Goal: Information Seeking & Learning: Learn about a topic

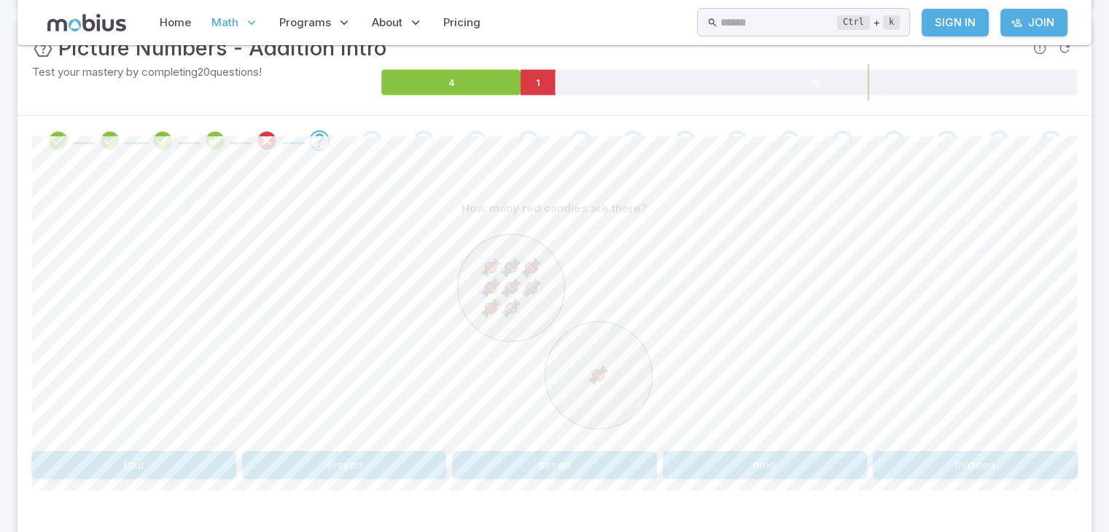
click at [696, 446] on div "How many red candies are there? four eleven seven nine thirteen" at bounding box center [554, 337] width 1045 height 284
click at [707, 464] on button "nine" at bounding box center [765, 466] width 204 height 28
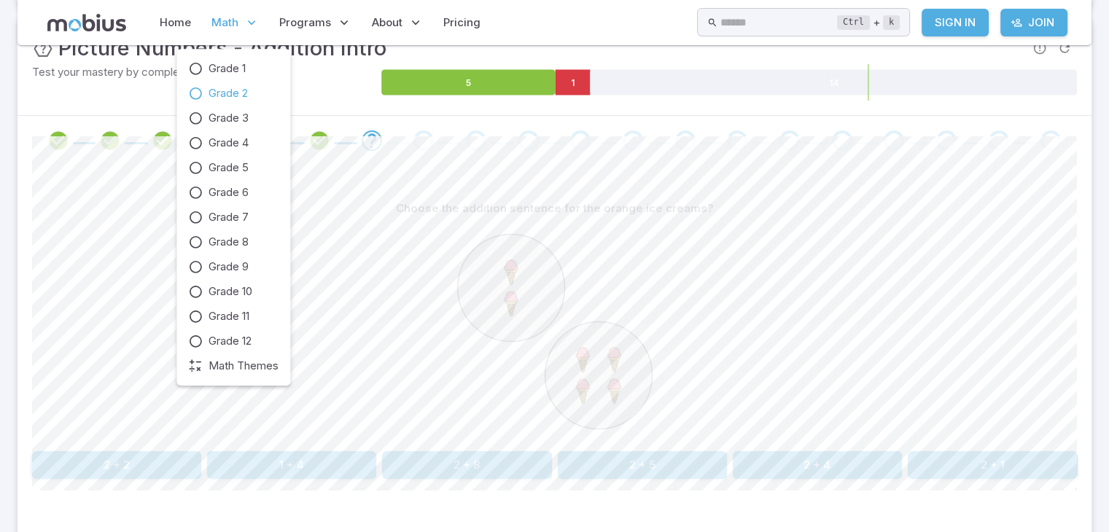
click at [217, 19] on span "Math" at bounding box center [225, 23] width 27 height 16
click at [205, 115] on link "Grade 3" at bounding box center [233, 118] width 90 height 16
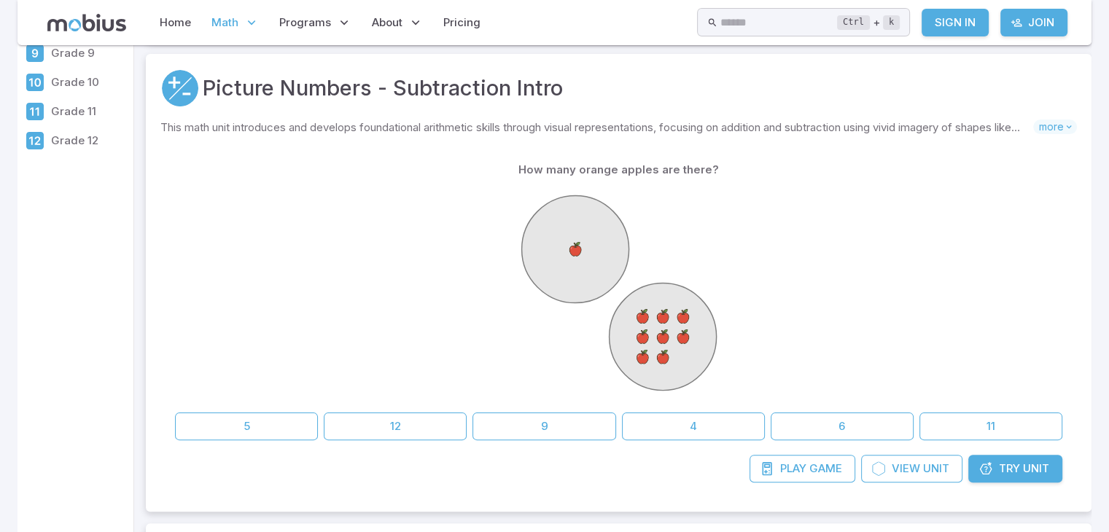
scroll to position [263, 0]
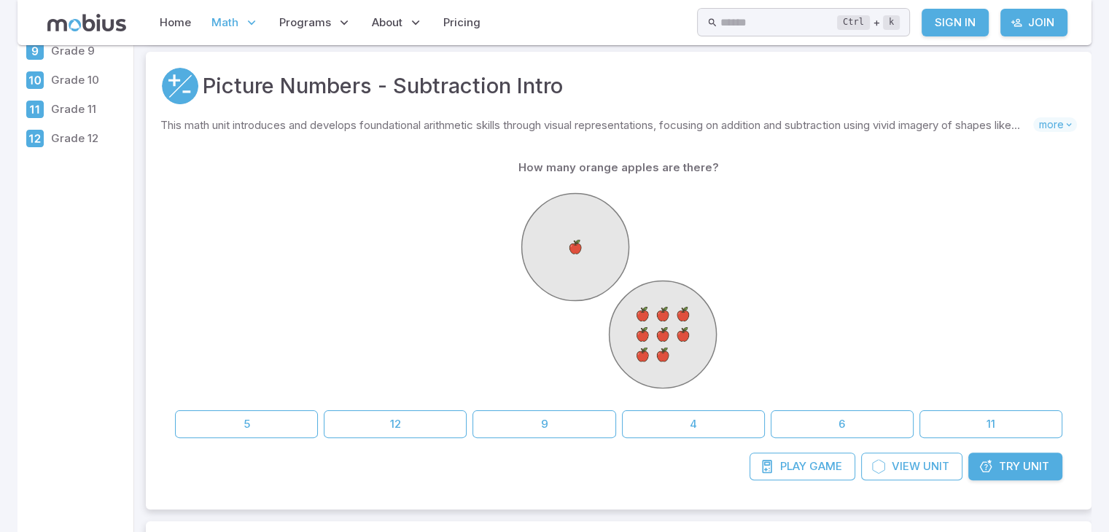
click at [824, 332] on div at bounding box center [619, 293] width 888 height 223
click at [516, 422] on button "9" at bounding box center [544, 425] width 143 height 28
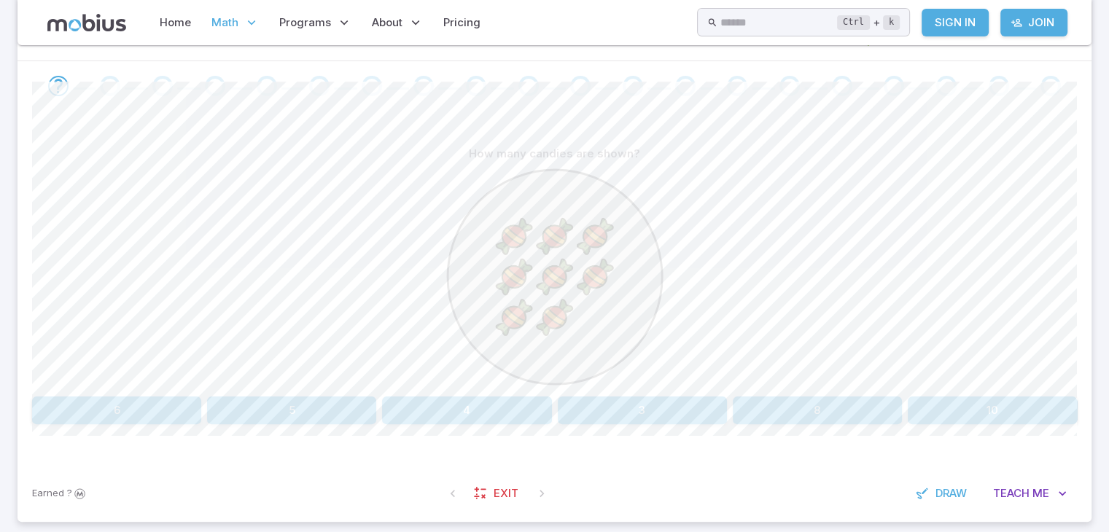
scroll to position [292, 0]
click at [774, 413] on button "8" at bounding box center [817, 407] width 169 height 28
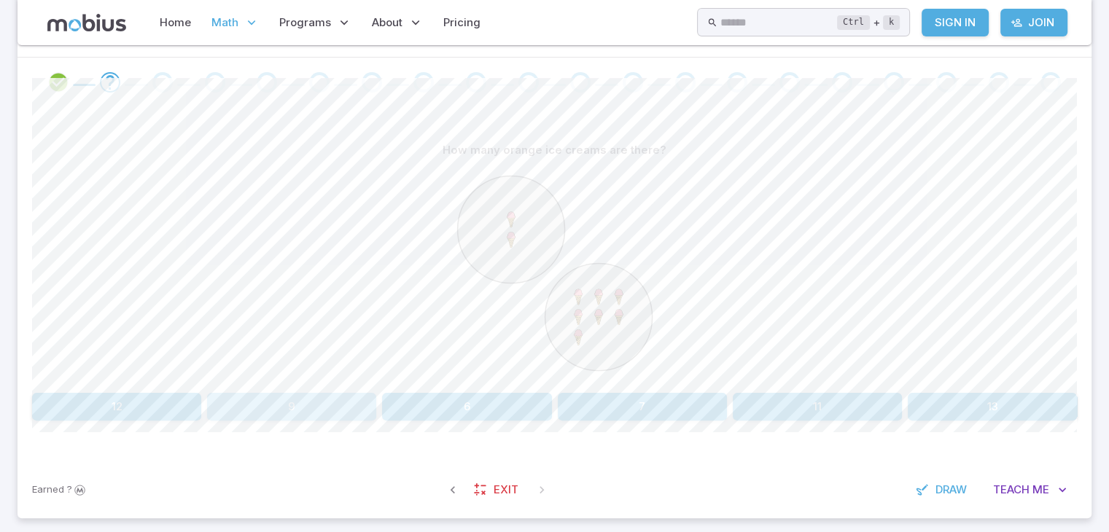
click at [344, 395] on button "9" at bounding box center [291, 407] width 169 height 28
click at [705, 398] on button "nine" at bounding box center [765, 407] width 204 height 28
click at [128, 414] on button "three" at bounding box center [116, 407] width 169 height 28
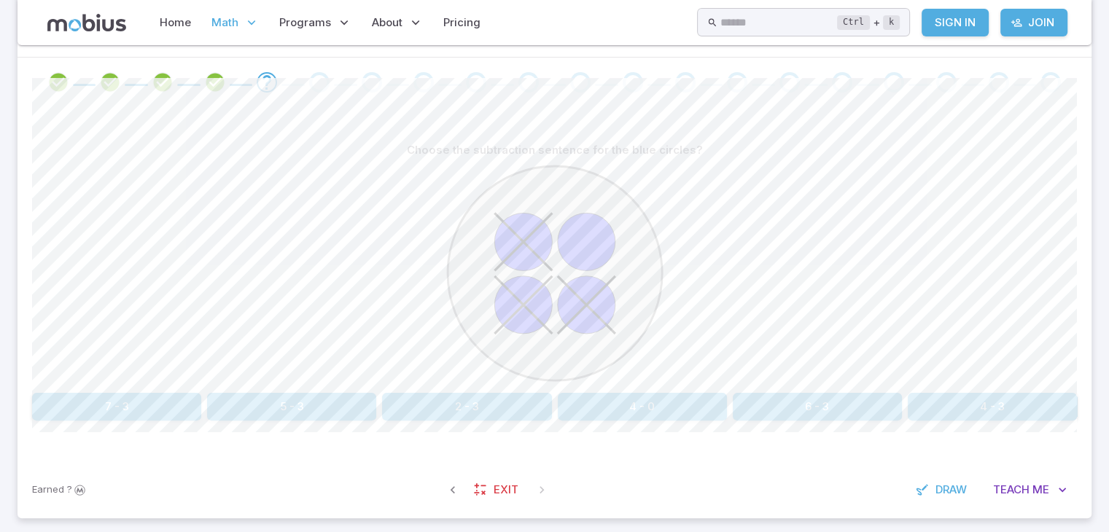
drag, startPoint x: 815, startPoint y: 410, endPoint x: 790, endPoint y: 403, distance: 25.9
click at [790, 403] on button "6 - 3" at bounding box center [817, 407] width 169 height 28
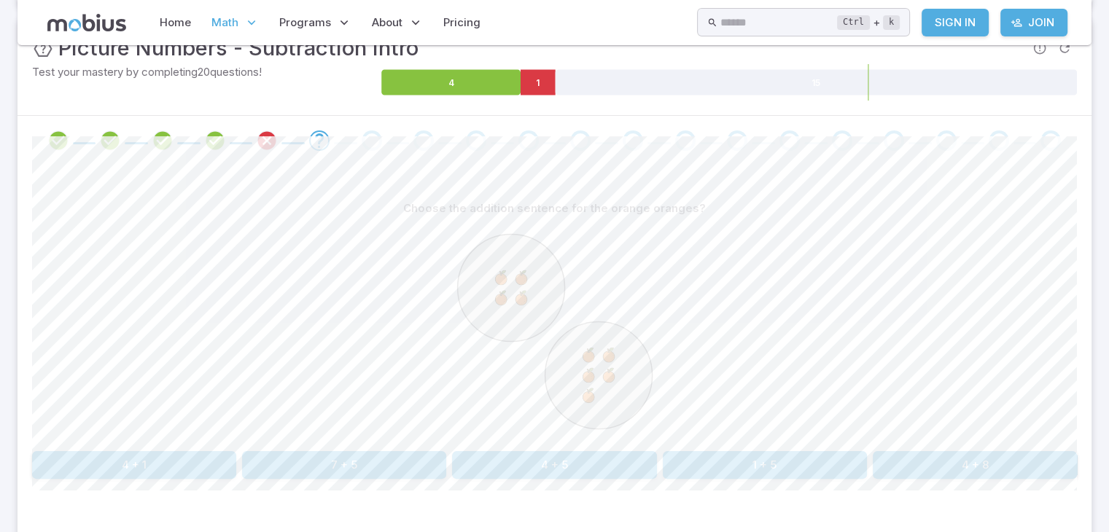
scroll to position [263, 0]
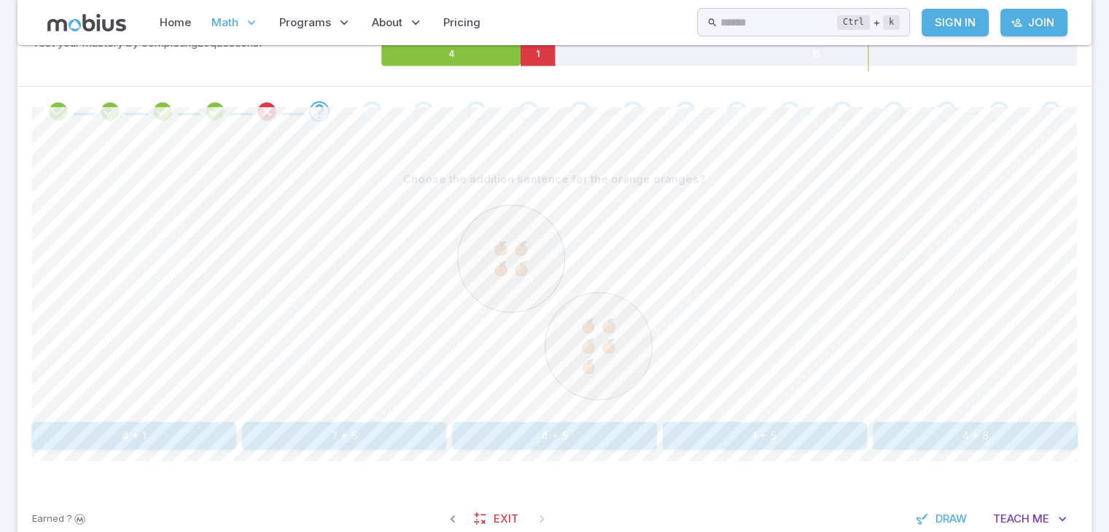
click at [554, 394] on icon at bounding box center [555, 302] width 219 height 219
click at [944, 509] on button "Draw" at bounding box center [942, 519] width 69 height 28
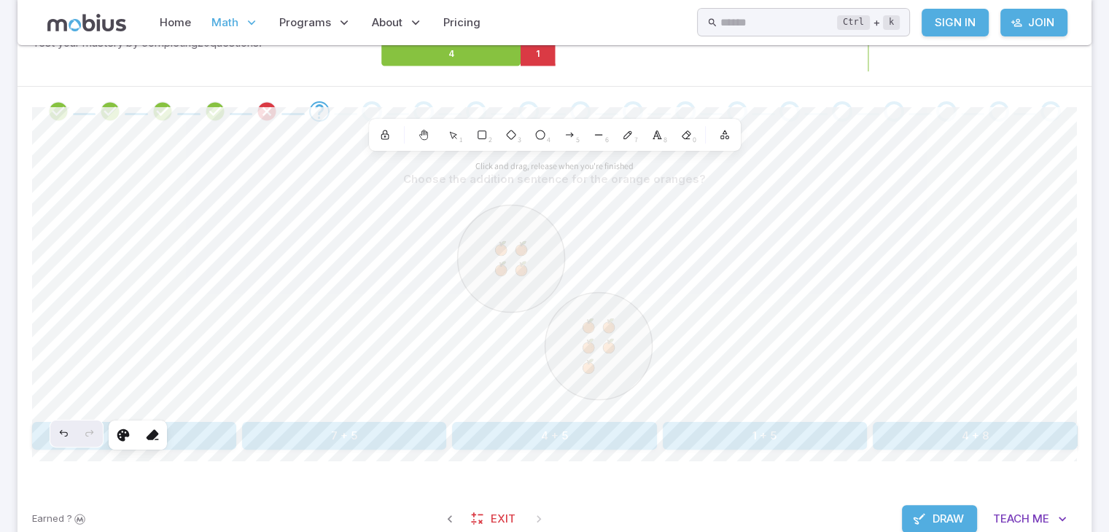
drag, startPoint x: 629, startPoint y: 77, endPoint x: 575, endPoint y: 46, distance: 62.4
click at [575, 46] on div "Unit Mastery : Picture Numbers - Subtraction Intro Test your mastery by complet…" at bounding box center [555, 37] width 1074 height 98
drag, startPoint x: 564, startPoint y: 52, endPoint x: 546, endPoint y: 55, distance: 18.6
click at [546, 55] on g "4 1 15" at bounding box center [729, 54] width 696 height 26
click at [632, 52] on icon at bounding box center [817, 54] width 522 height 26
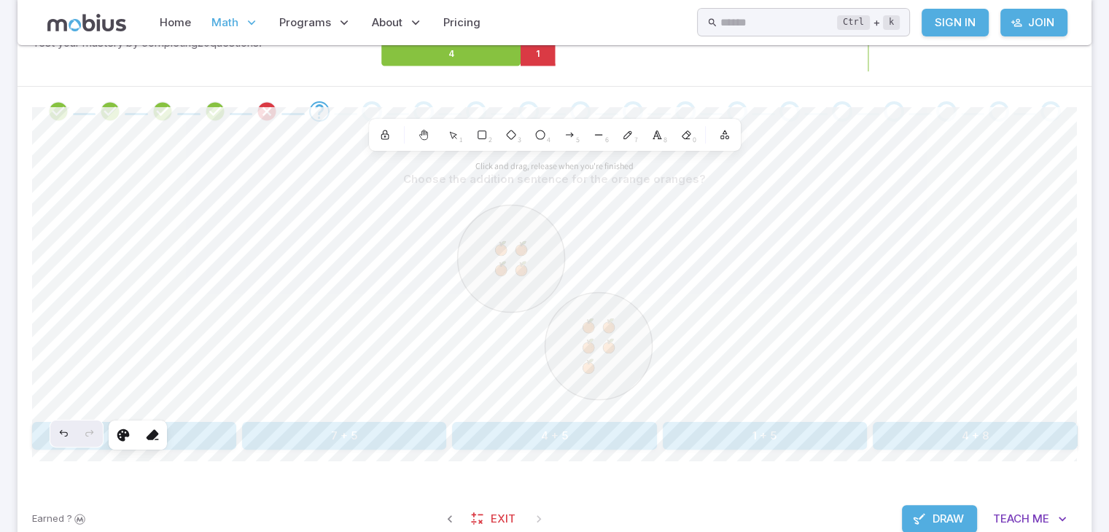
click at [630, 52] on icon at bounding box center [817, 54] width 522 height 26
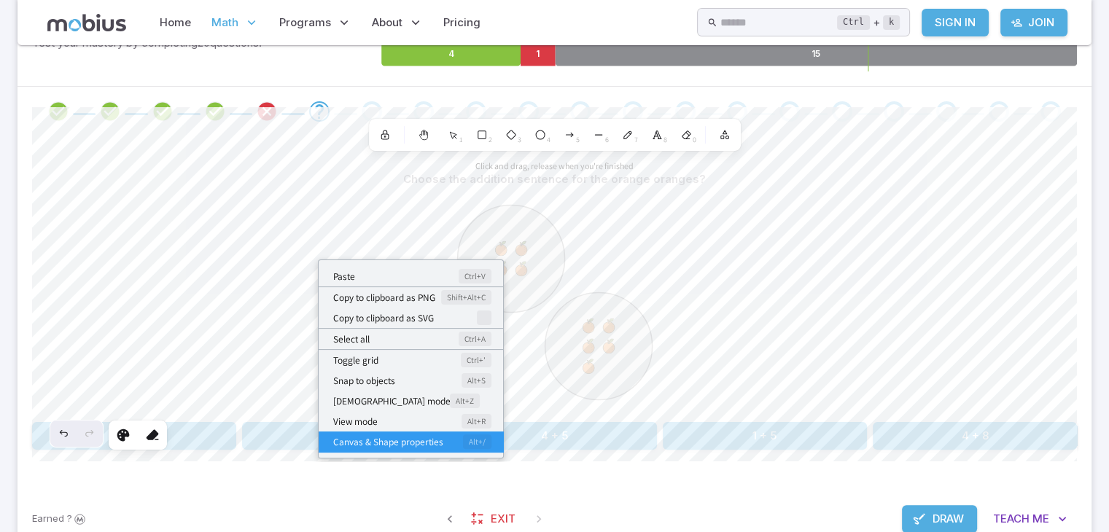
click at [321, 438] on button "Canvas & Shape properties Alt+/" at bounding box center [411, 442] width 185 height 20
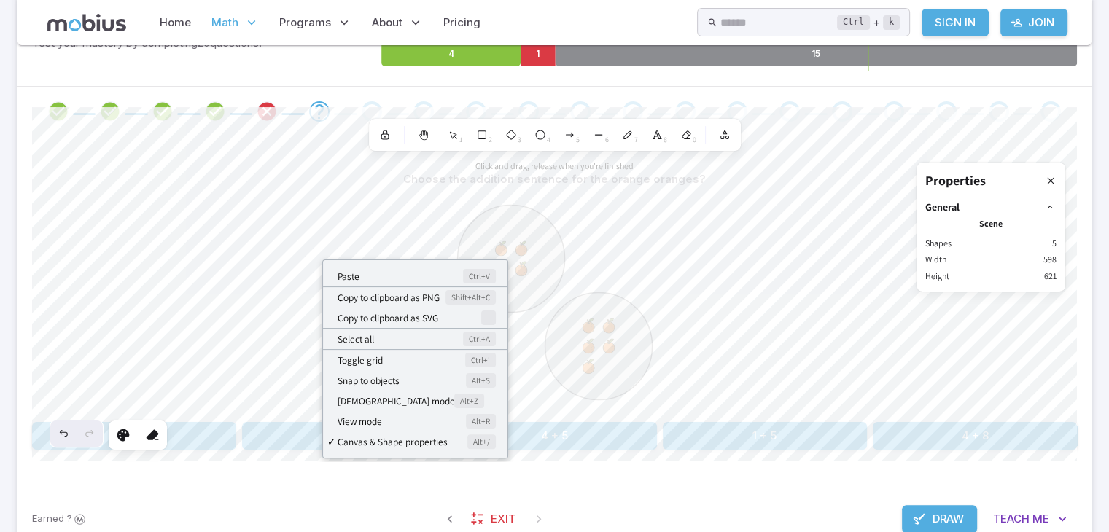
click at [321, 438] on div "Paste Ctrl+V Copy to clipboard as PNG Shift+Alt+C Copy to clipboard as SVG Sele…" at bounding box center [414, 361] width 187 height 204
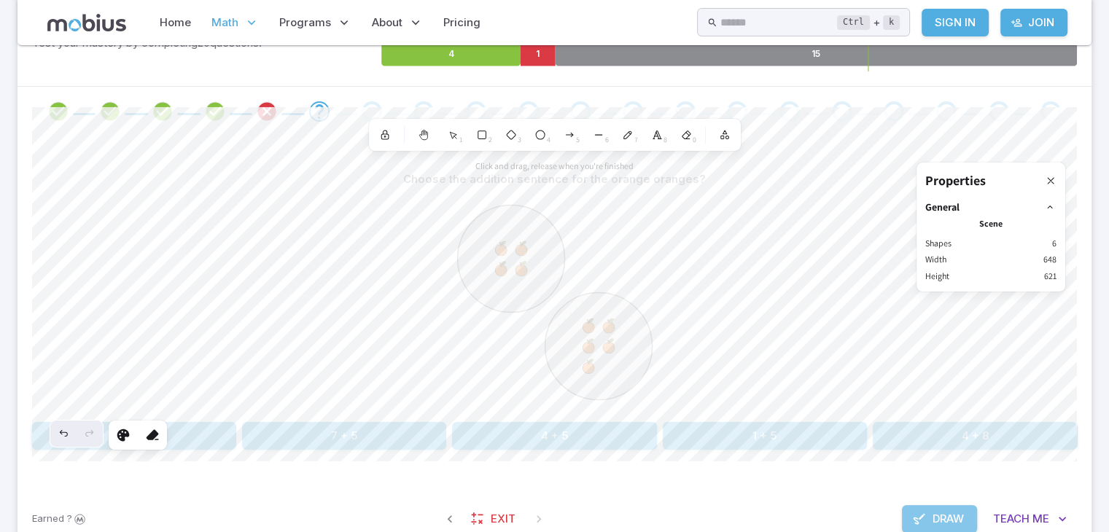
click at [956, 514] on span "Draw" at bounding box center [948, 519] width 31 height 16
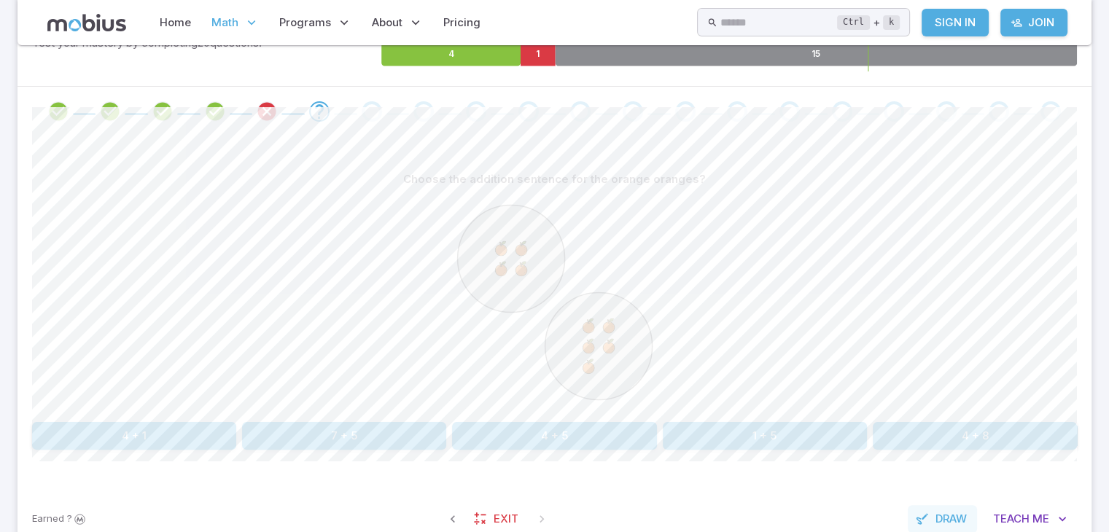
click at [955, 516] on span "Draw" at bounding box center [951, 519] width 31 height 16
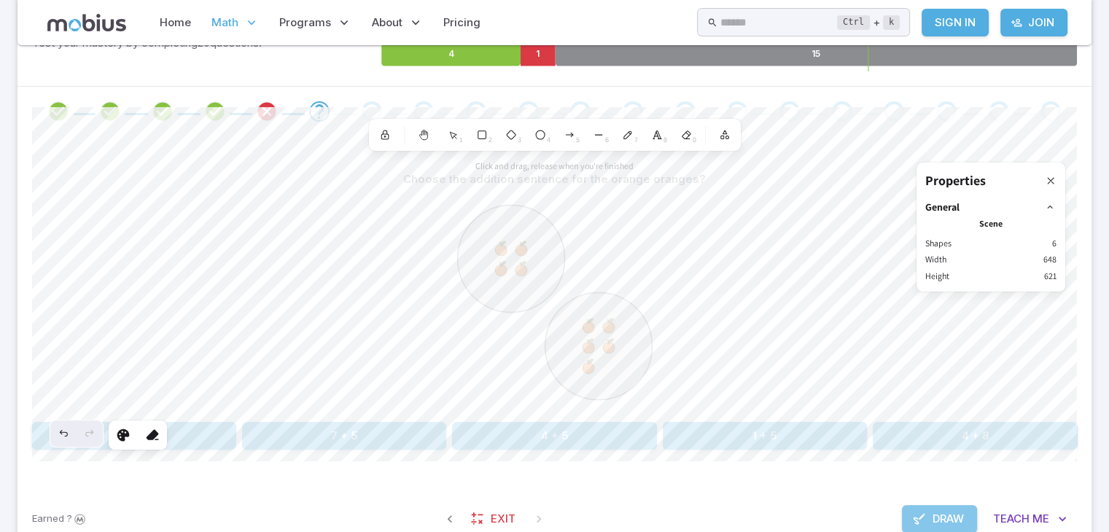
click at [955, 514] on span "Draw" at bounding box center [948, 519] width 31 height 16
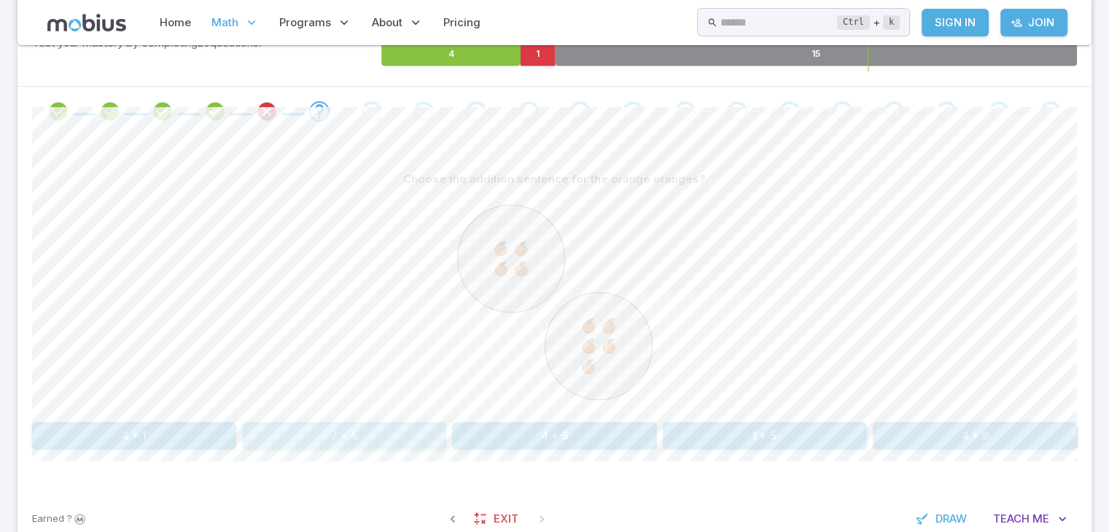
click at [390, 437] on button "7 + 5" at bounding box center [344, 436] width 204 height 28
click at [494, 419] on div "Choose the addition sentence for the red candies? 3 + 3 2 + 3 3 + 5 3 + 7 3 + 2…" at bounding box center [554, 308] width 1045 height 284
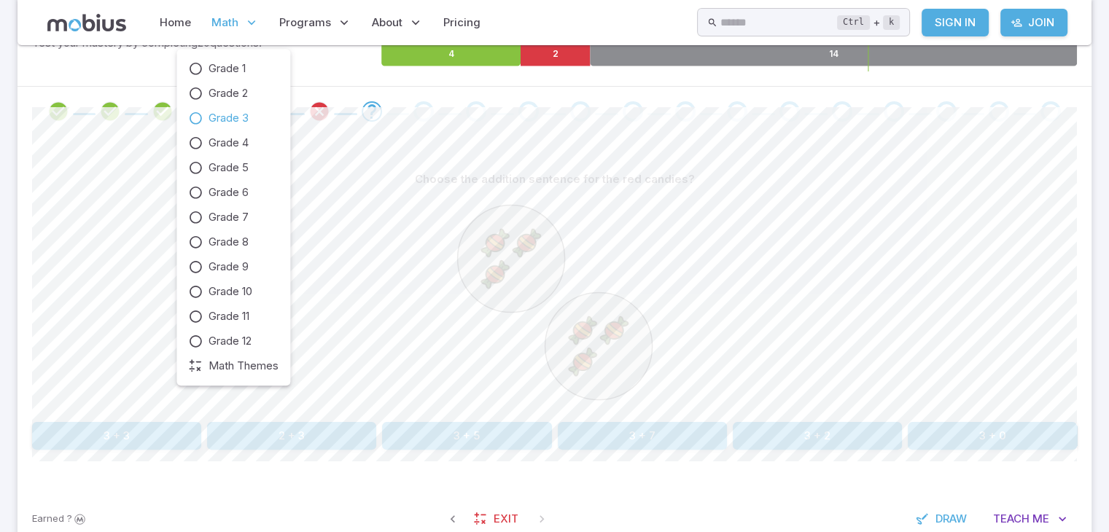
click at [236, 16] on span "Math" at bounding box center [225, 23] width 27 height 16
click at [233, 66] on span "Grade 1" at bounding box center [227, 69] width 37 height 16
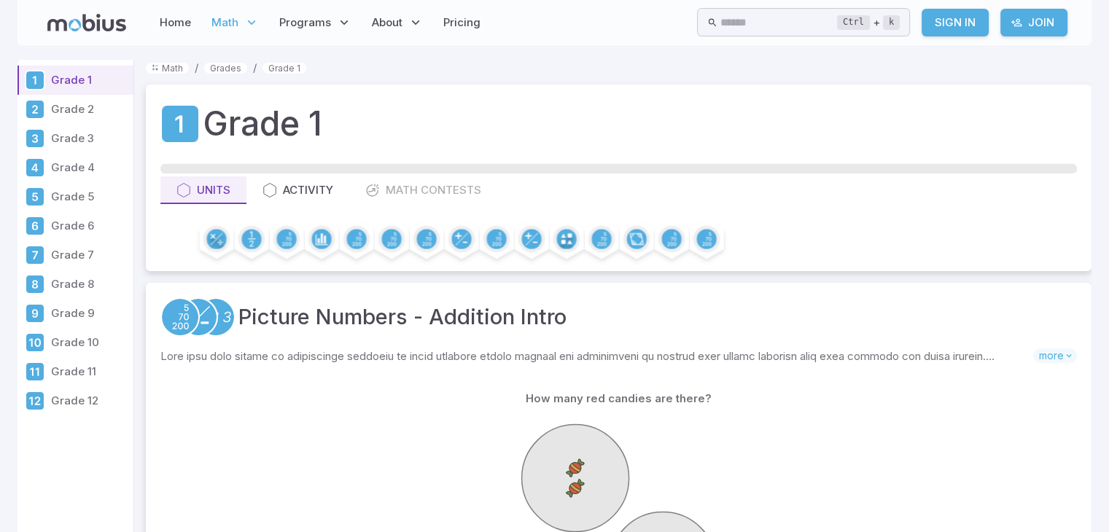
click at [311, 432] on div at bounding box center [619, 524] width 888 height 223
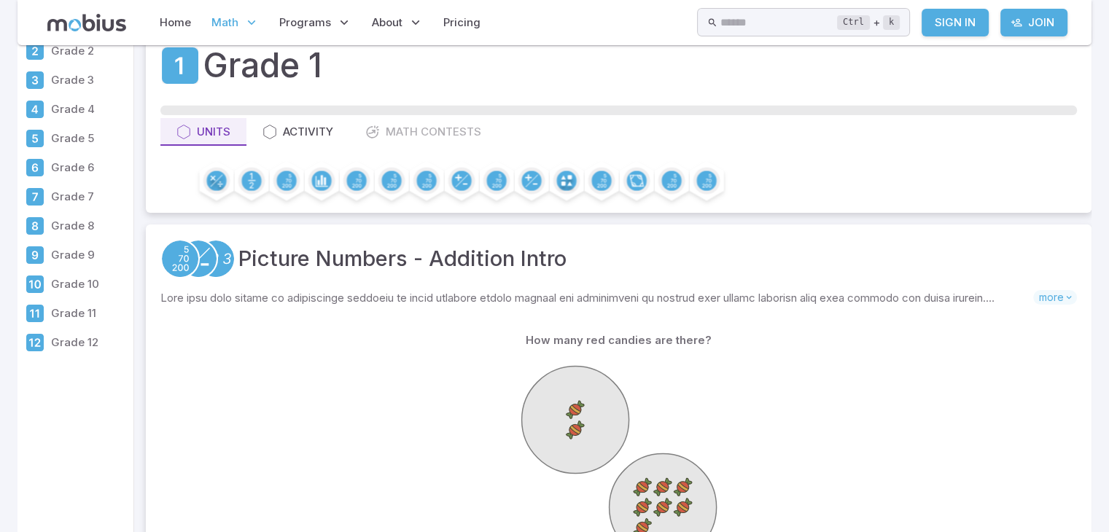
scroll to position [88, 0]
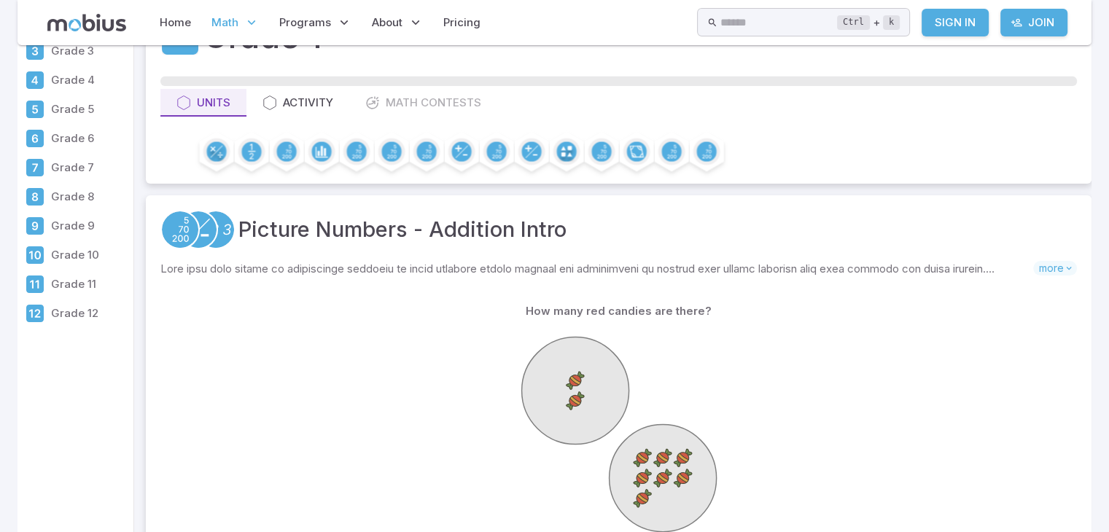
click at [554, 411] on circle at bounding box center [575, 391] width 107 height 107
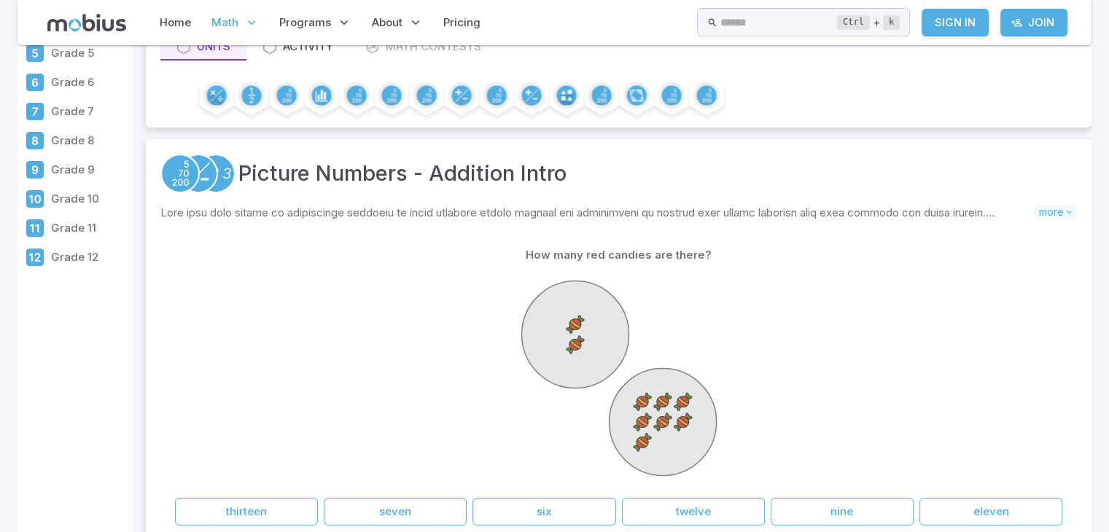
scroll to position [146, 0]
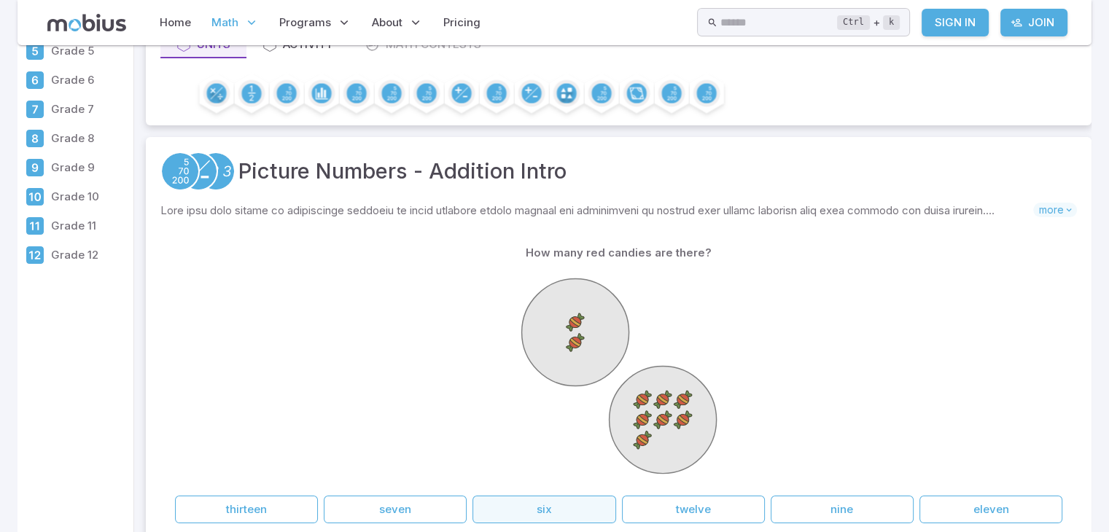
click at [563, 506] on button "six" at bounding box center [544, 510] width 143 height 28
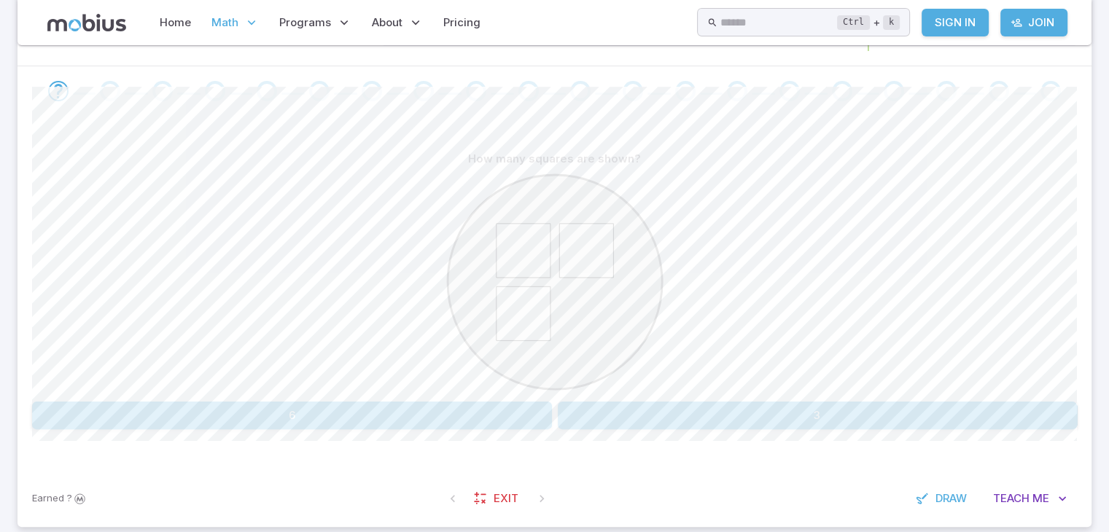
scroll to position [292, 0]
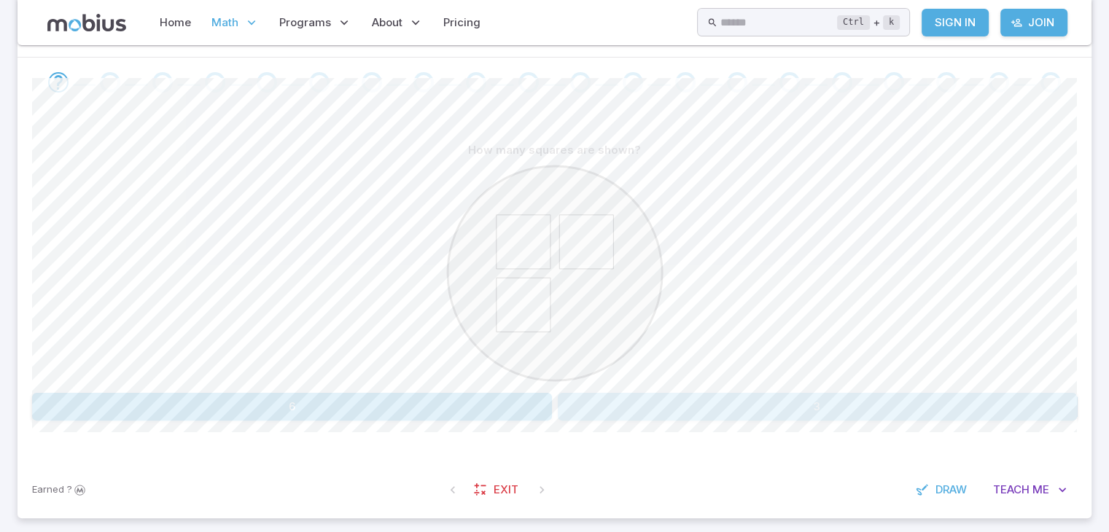
click at [675, 413] on button "3" at bounding box center [818, 407] width 520 height 28
click at [379, 390] on div "How many candies are shown? three seven two five" at bounding box center [554, 278] width 1045 height 284
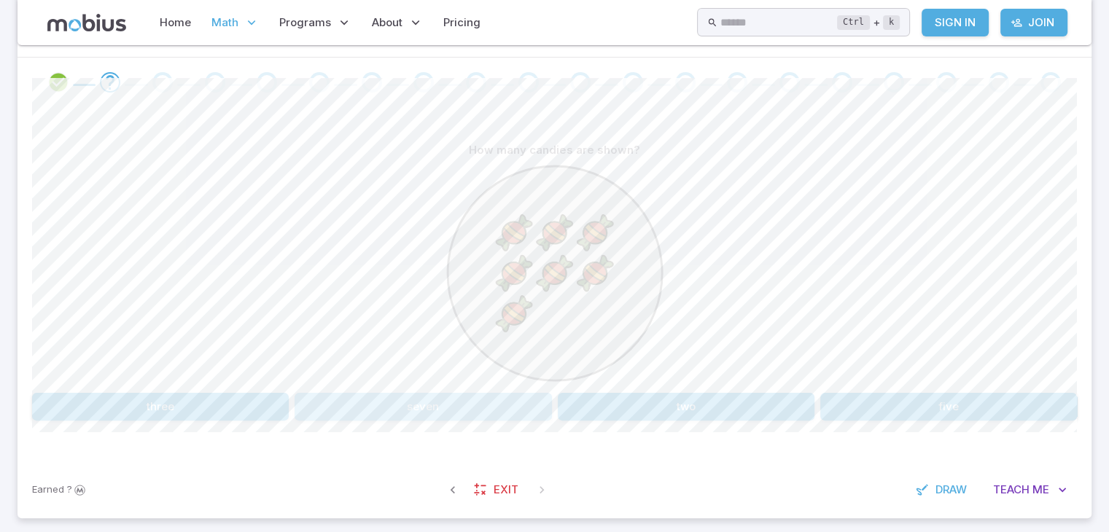
click at [388, 406] on button "seven" at bounding box center [423, 407] width 257 height 28
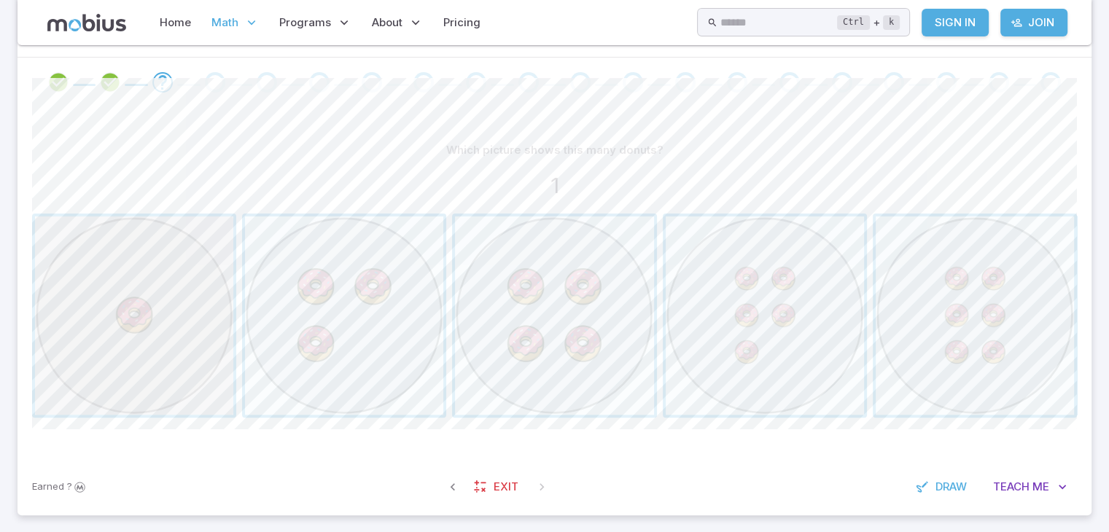
click at [198, 328] on span "button" at bounding box center [134, 316] width 198 height 198
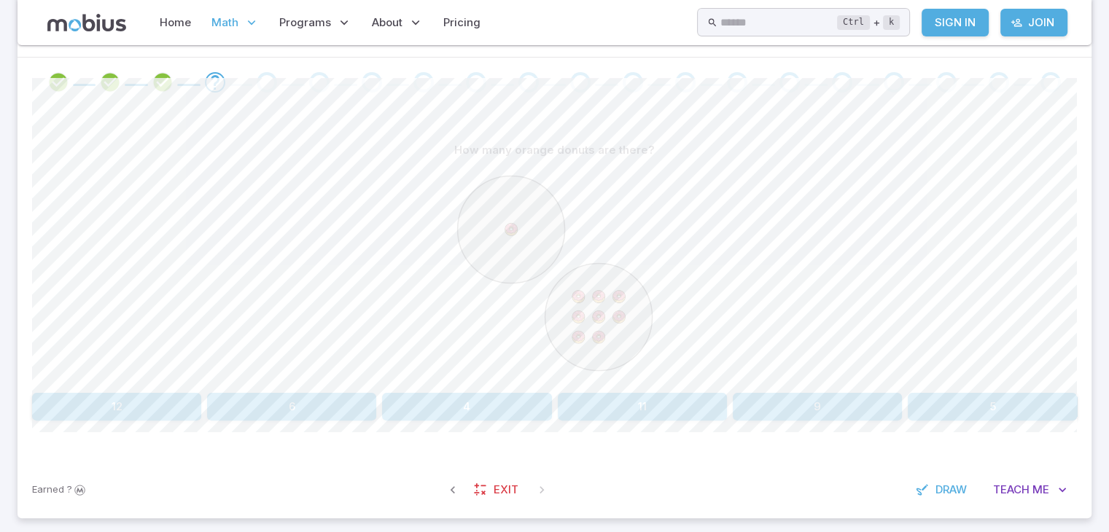
click at [762, 399] on button "9" at bounding box center [817, 407] width 169 height 28
click at [154, 398] on button "six" at bounding box center [116, 407] width 169 height 28
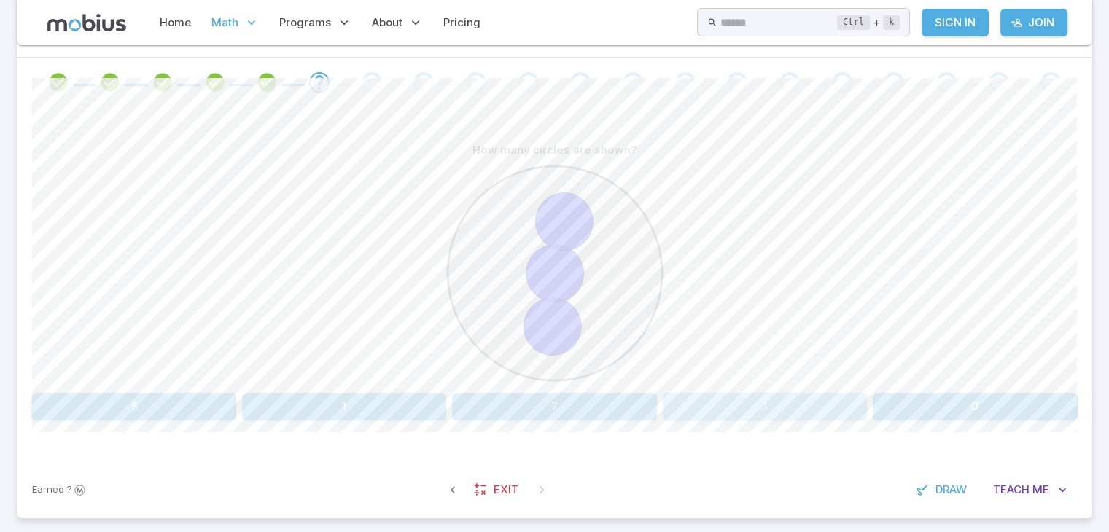
click at [710, 403] on button "3" at bounding box center [765, 407] width 204 height 28
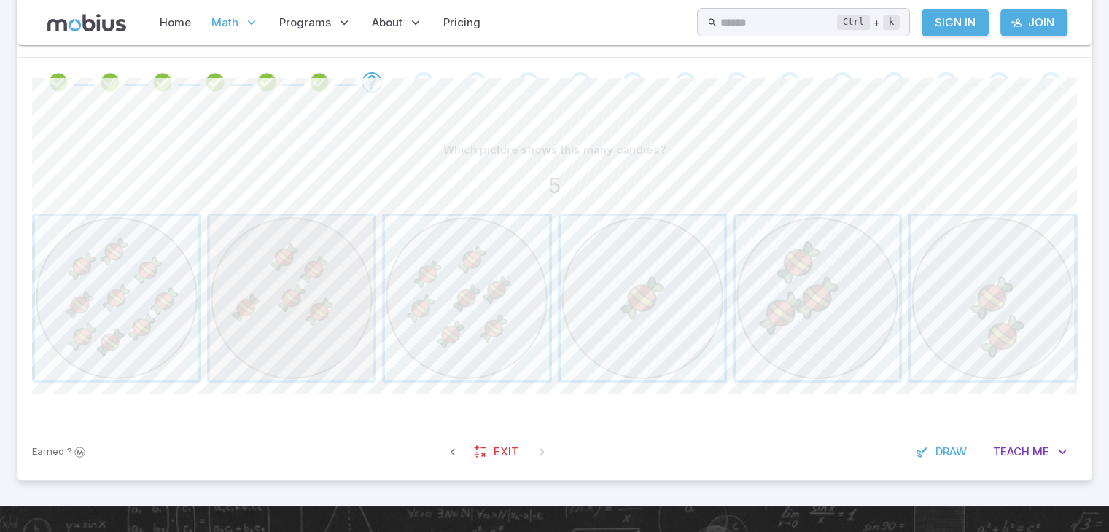
click at [318, 304] on span "button" at bounding box center [291, 298] width 163 height 163
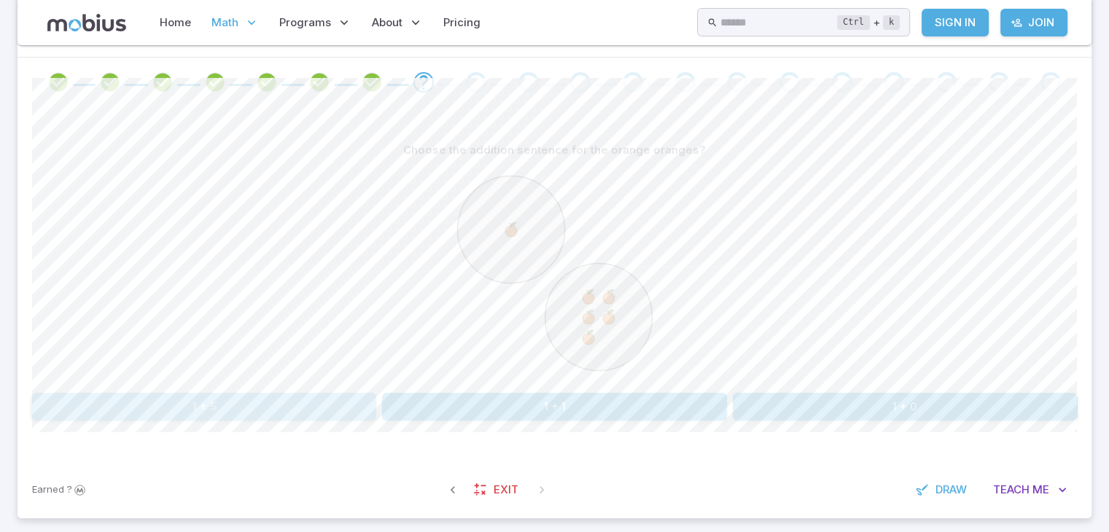
click at [298, 400] on button "1 + 5" at bounding box center [204, 407] width 344 height 28
click at [768, 408] on button "1 + 5" at bounding box center [817, 407] width 169 height 28
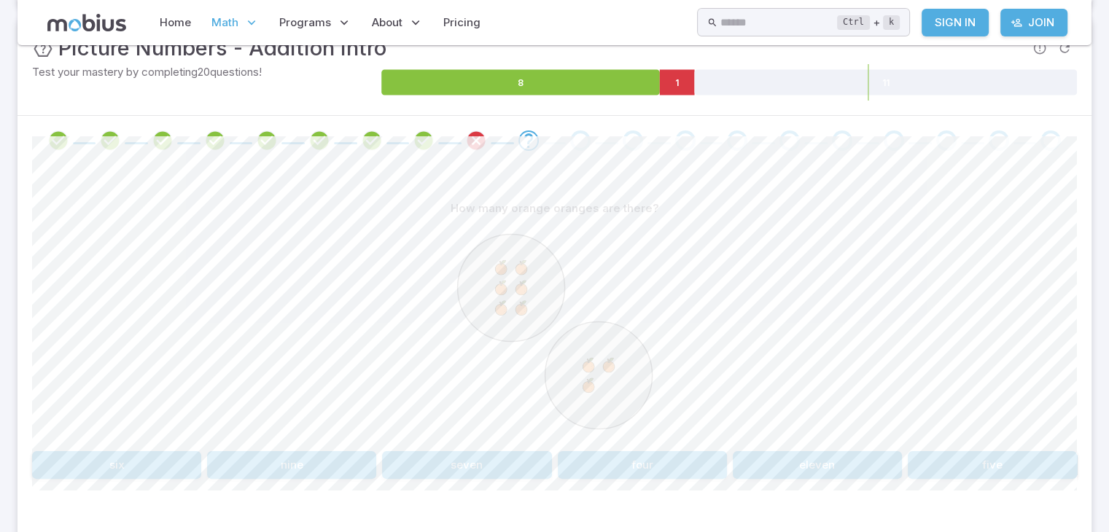
scroll to position [204, 0]
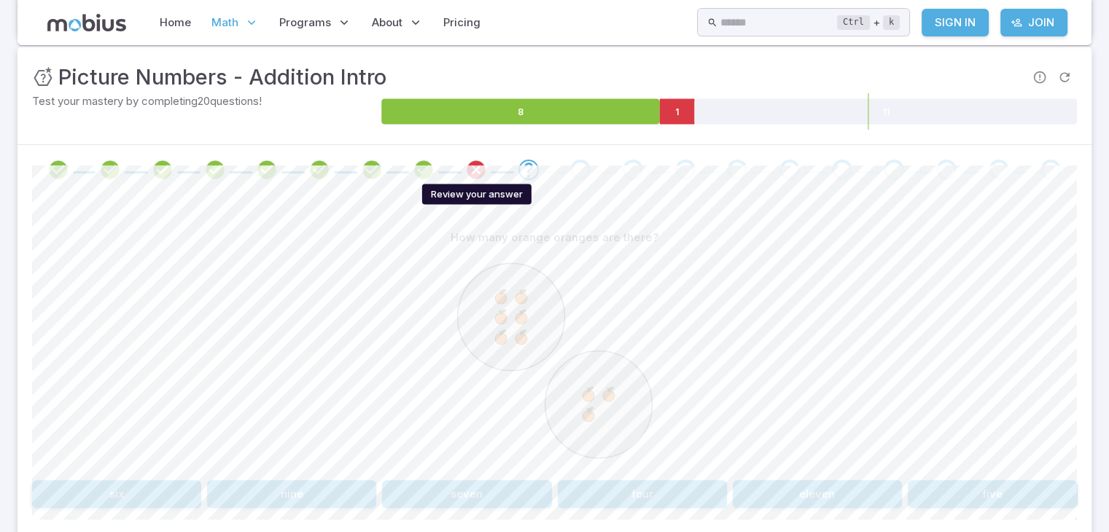
click at [473, 164] on icon "Review your answer" at bounding box center [476, 170] width 22 height 22
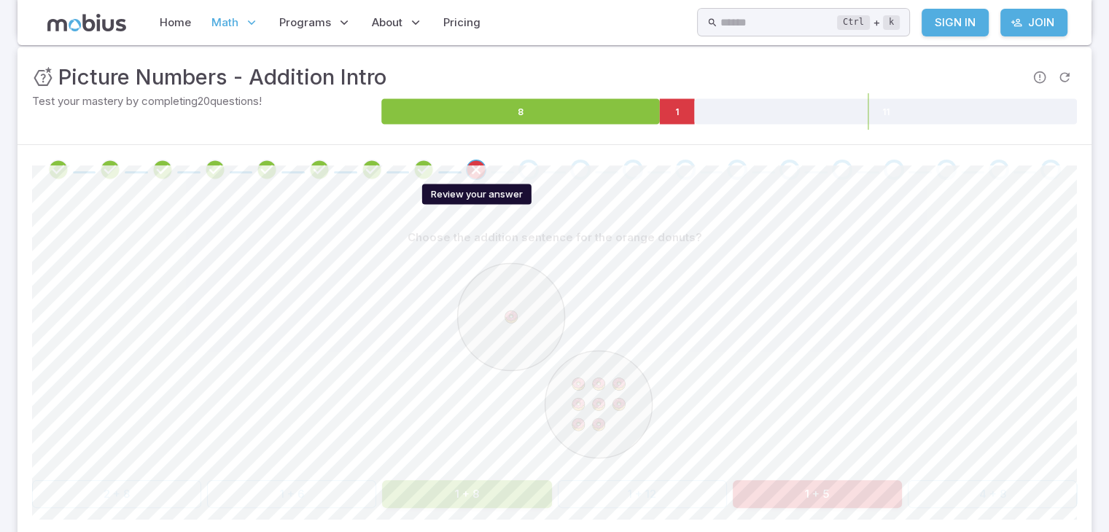
click at [487, 199] on div "Review your answer" at bounding box center [476, 194] width 109 height 20
click at [452, 198] on div "Review your answer" at bounding box center [476, 194] width 109 height 20
click at [464, 199] on div "Review your answer" at bounding box center [476, 194] width 109 height 20
click at [468, 200] on div "Review your answer" at bounding box center [476, 194] width 109 height 20
click at [471, 192] on div "Review your answer" at bounding box center [476, 194] width 109 height 20
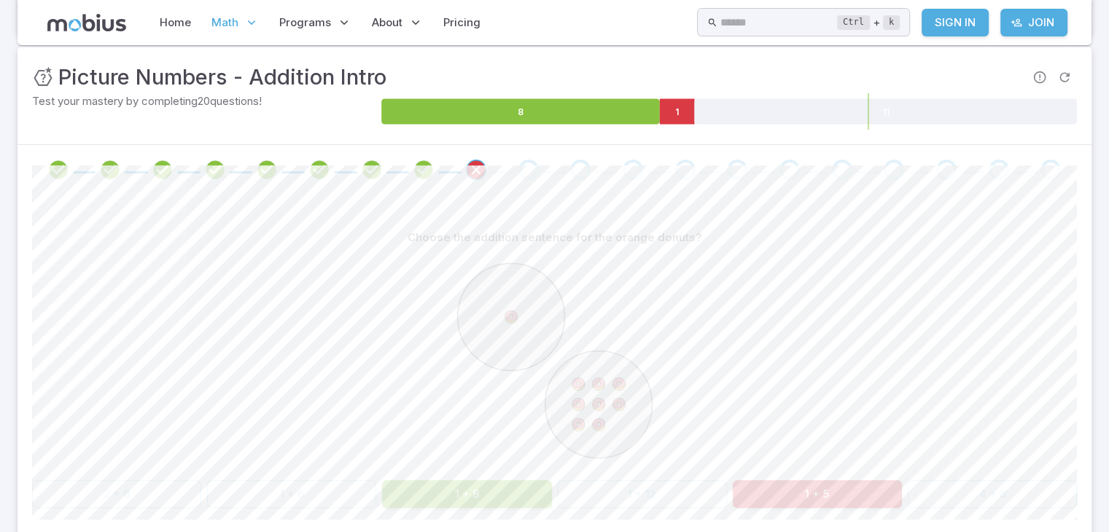
click at [542, 495] on button "1 + 8" at bounding box center [466, 495] width 169 height 28
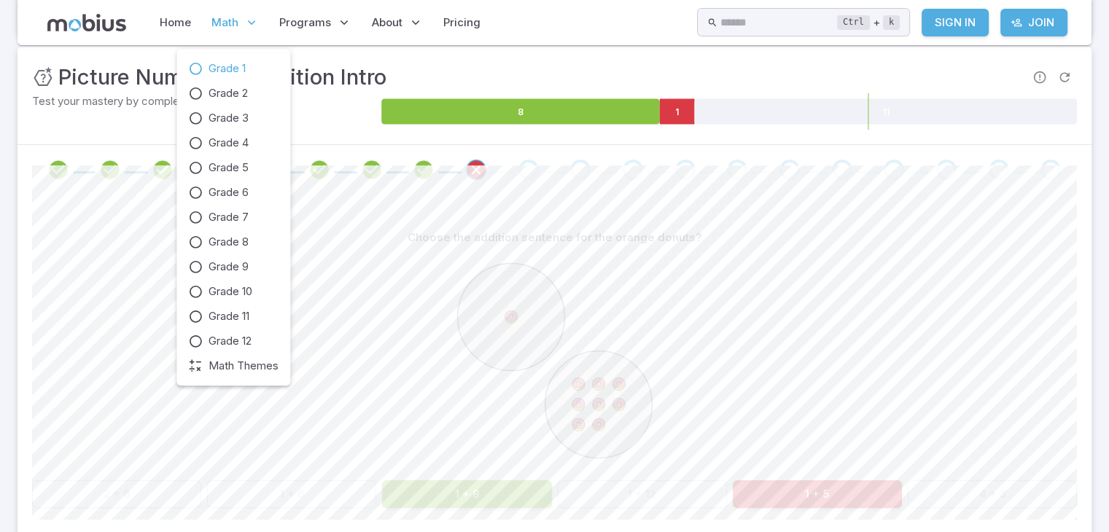
click at [222, 18] on span "Math" at bounding box center [225, 23] width 27 height 16
click at [234, 62] on span "Grade 1" at bounding box center [227, 69] width 37 height 16
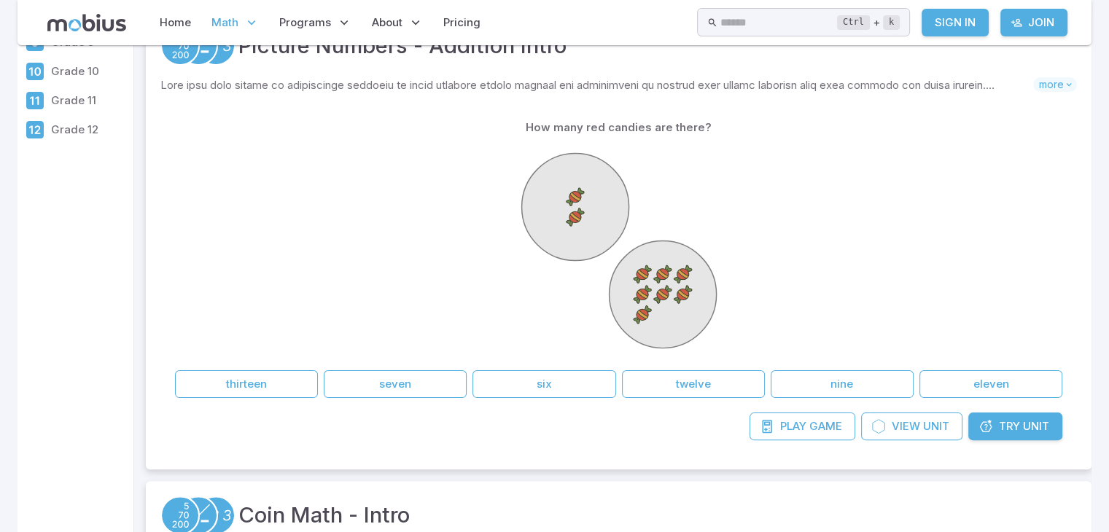
scroll to position [292, 0]
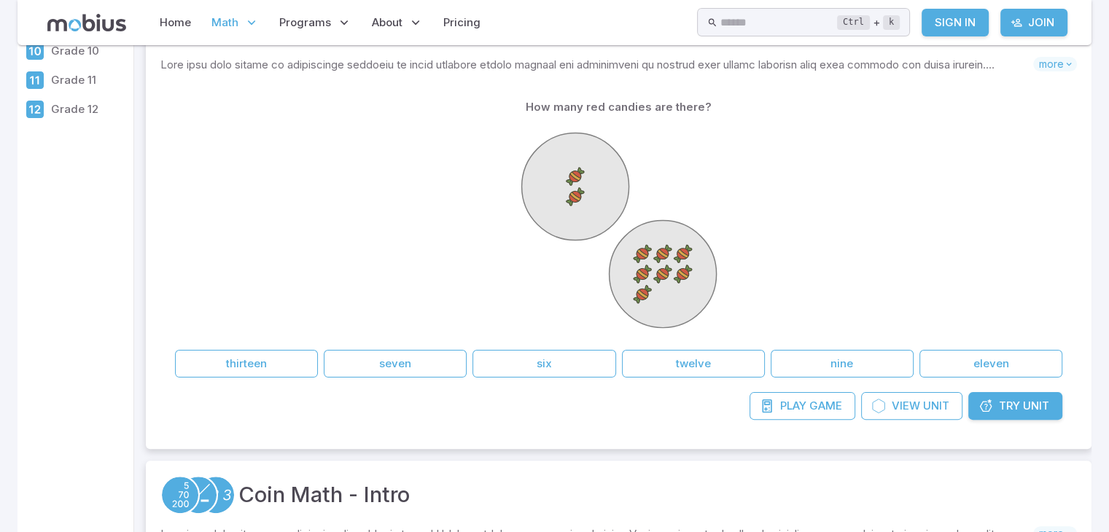
click at [514, 293] on icon at bounding box center [619, 230] width 219 height 219
click at [572, 363] on button "six" at bounding box center [544, 364] width 143 height 28
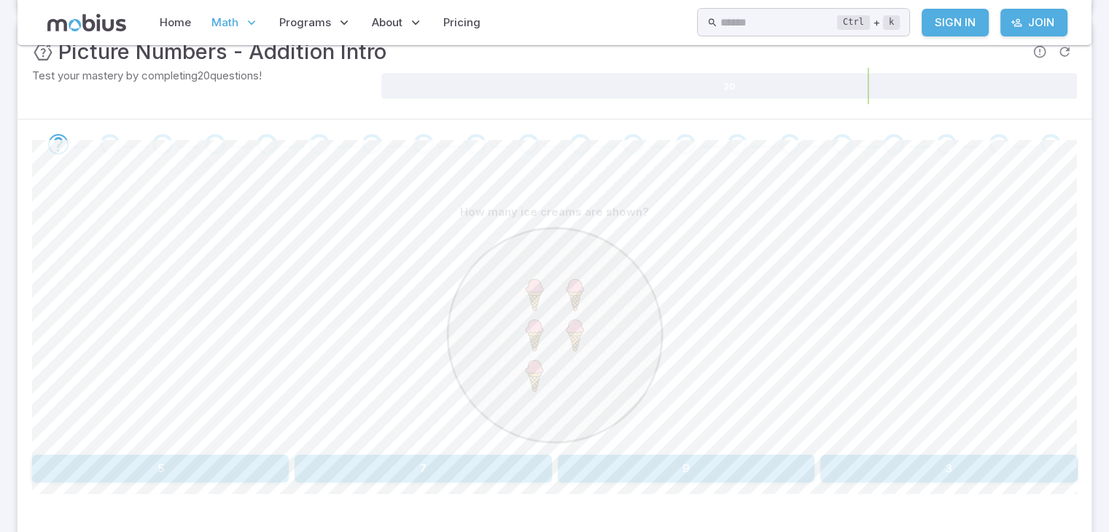
scroll to position [292, 0]
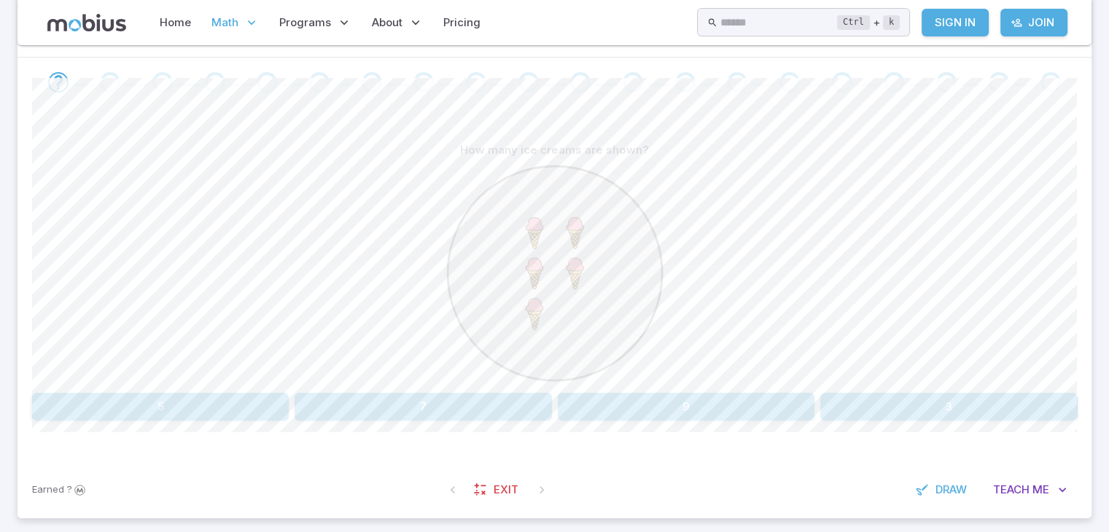
click at [249, 408] on button "5" at bounding box center [160, 407] width 257 height 28
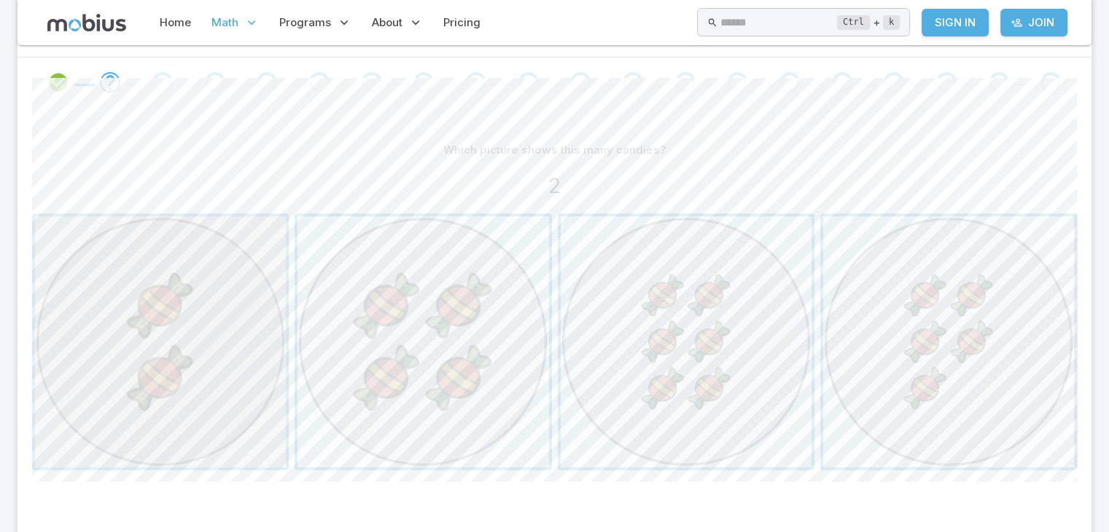
click at [220, 382] on span "button" at bounding box center [160, 342] width 251 height 251
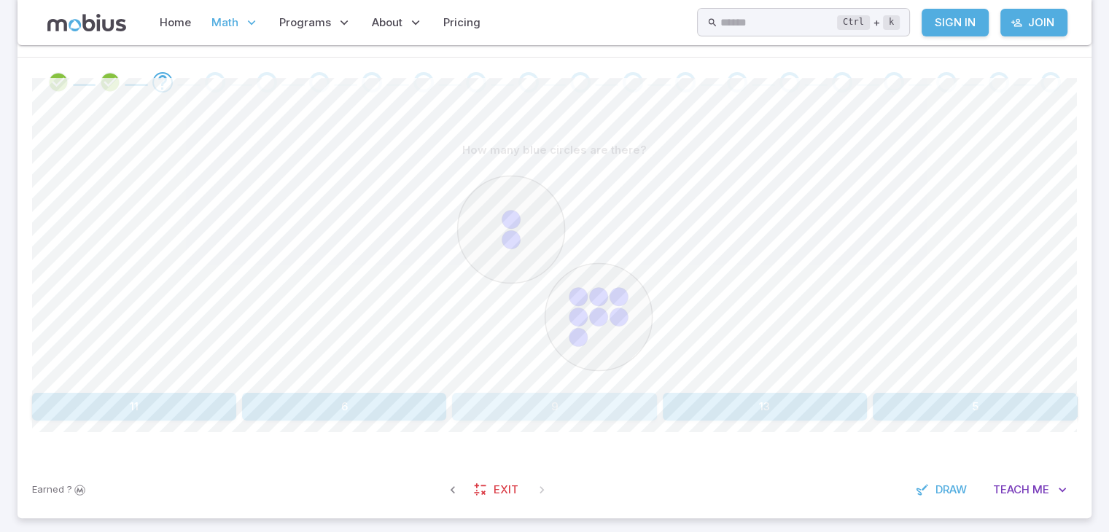
click at [541, 409] on button "9" at bounding box center [554, 407] width 204 height 28
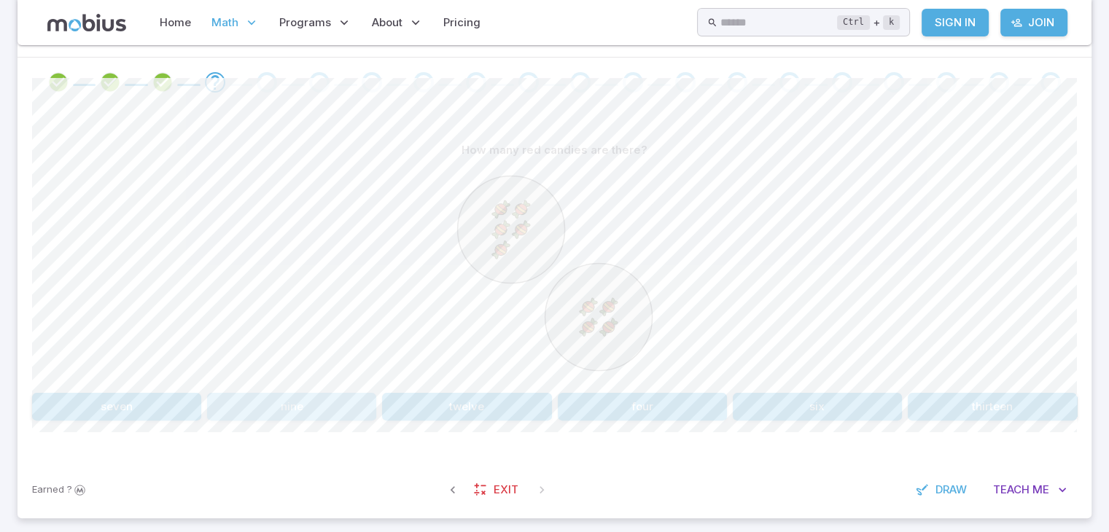
click at [343, 407] on button "nine" at bounding box center [291, 407] width 169 height 28
click at [163, 406] on button "1 + 8" at bounding box center [116, 407] width 169 height 28
click at [344, 394] on button "3 + 3" at bounding box center [291, 407] width 169 height 28
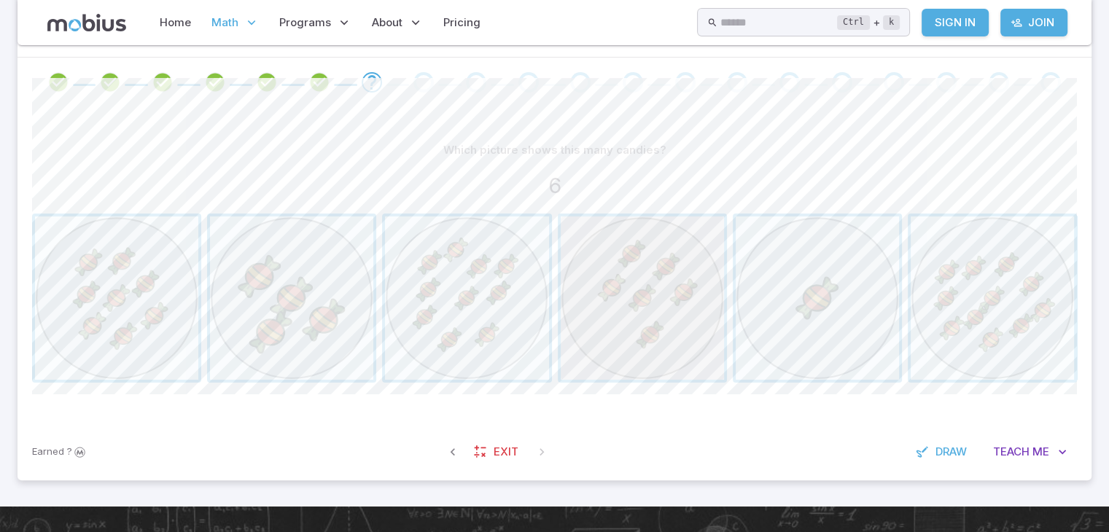
click at [641, 336] on span "button" at bounding box center [642, 298] width 163 height 163
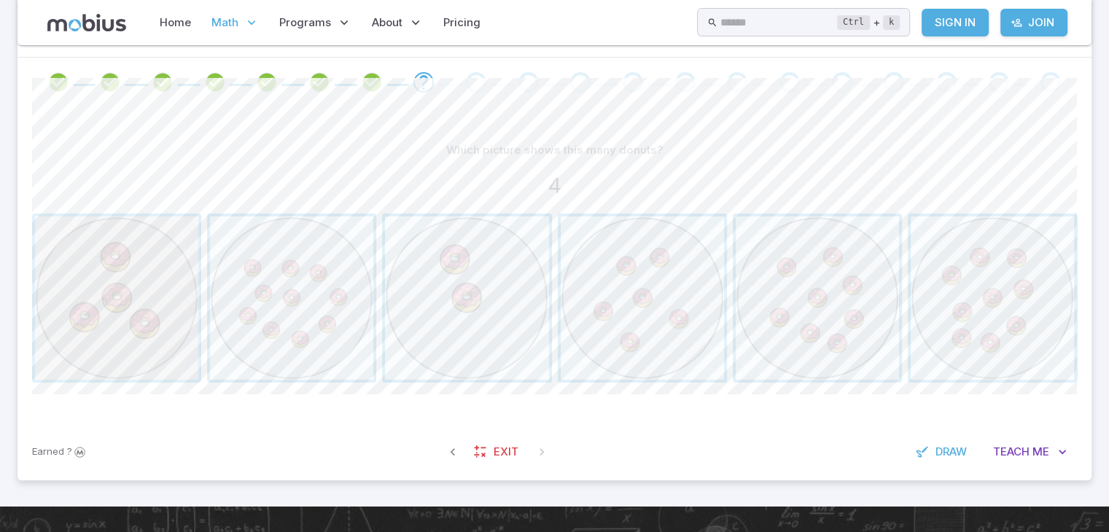
click at [144, 313] on span "button" at bounding box center [116, 298] width 163 height 163
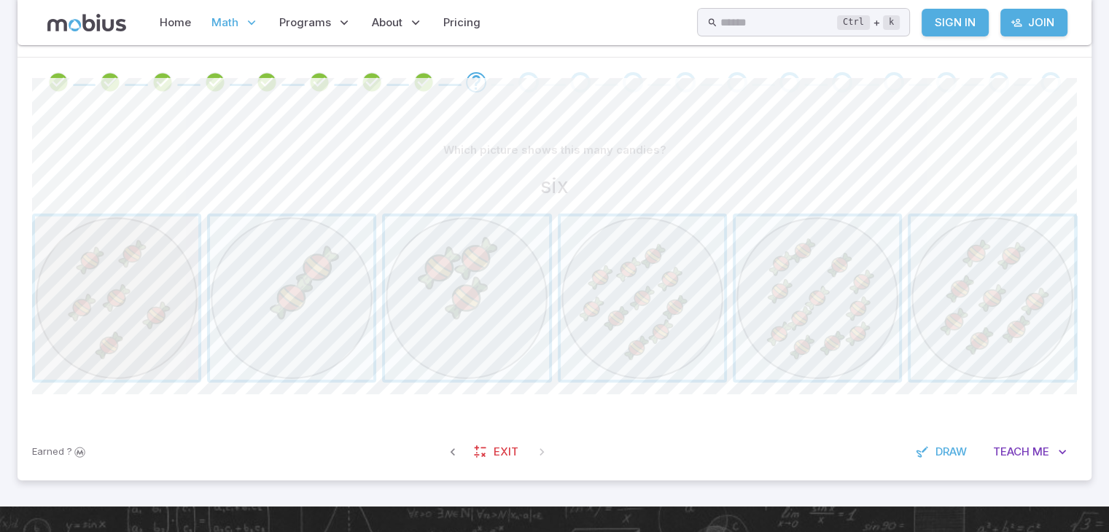
click at [158, 360] on span "button" at bounding box center [116, 298] width 163 height 163
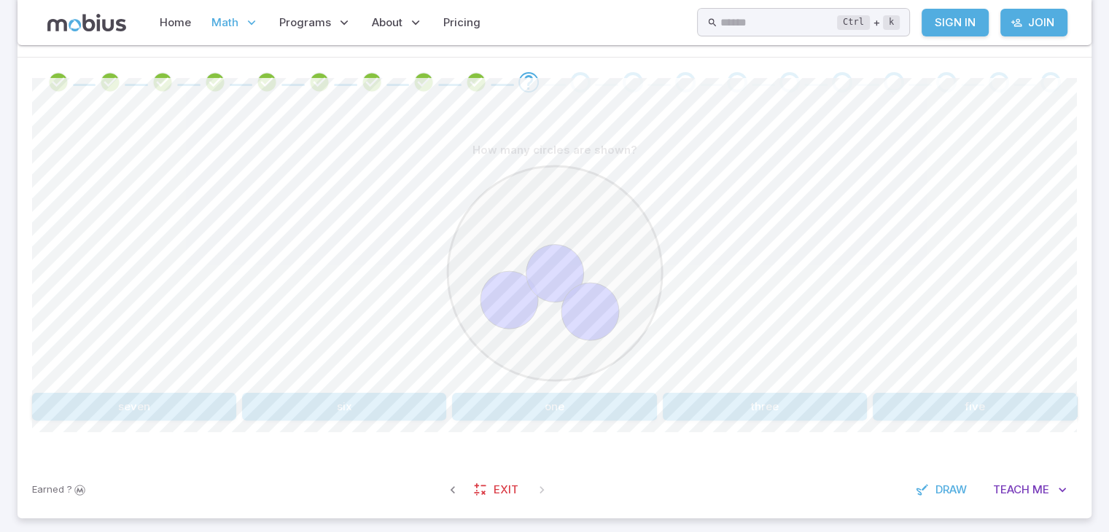
drag, startPoint x: 160, startPoint y: 363, endPoint x: 685, endPoint y: 379, distance: 524.7
click at [737, 400] on button "three" at bounding box center [765, 407] width 204 height 28
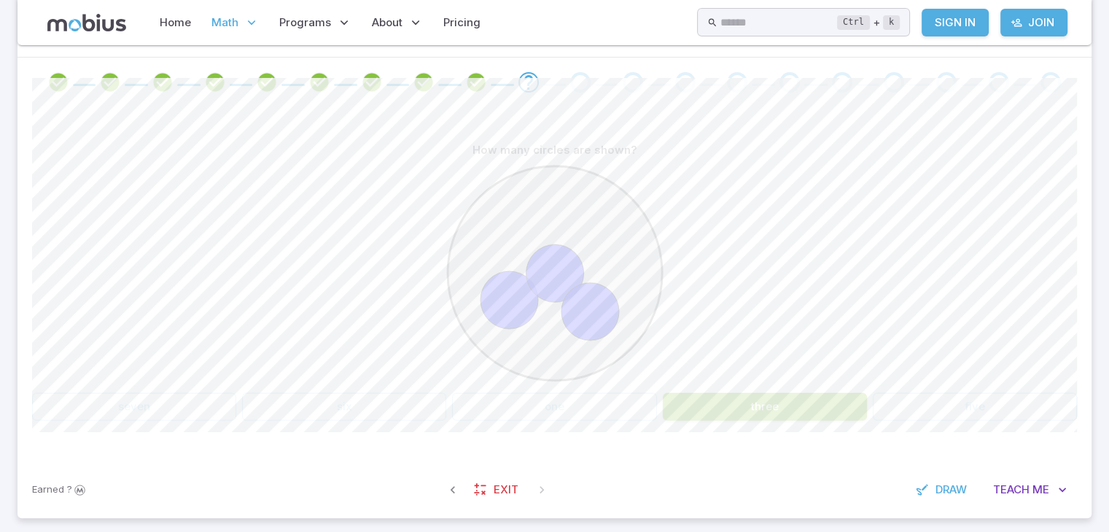
click at [737, 400] on button "three" at bounding box center [765, 407] width 204 height 28
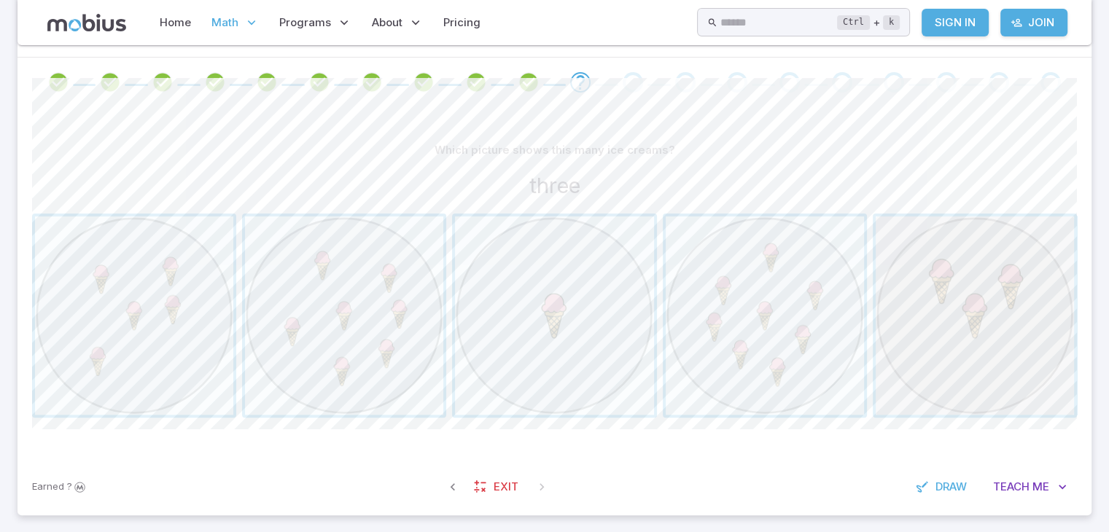
click at [972, 319] on span "button" at bounding box center [975, 316] width 198 height 198
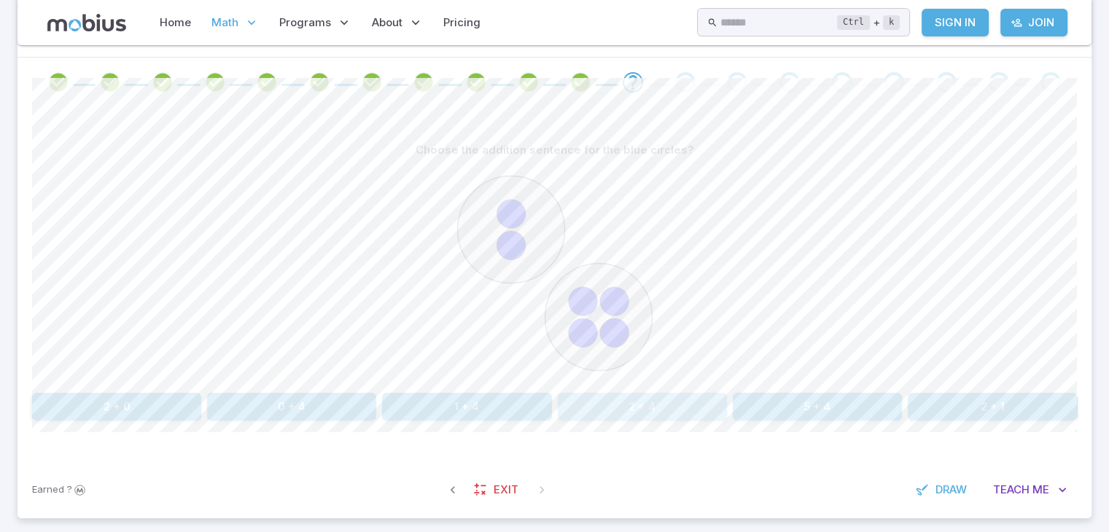
click at [637, 407] on button "2 + 4" at bounding box center [642, 407] width 169 height 28
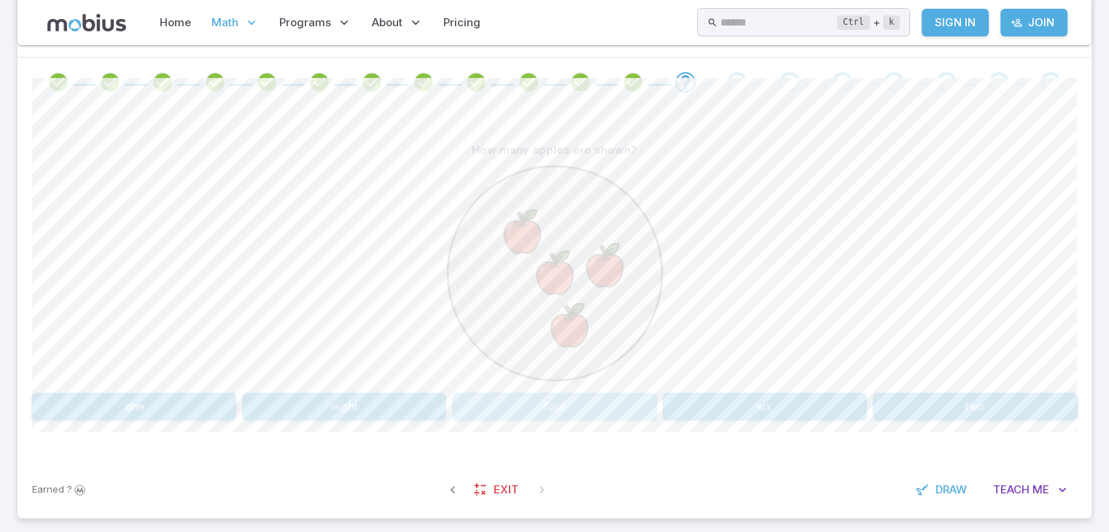
click at [602, 400] on button "four" at bounding box center [554, 407] width 204 height 28
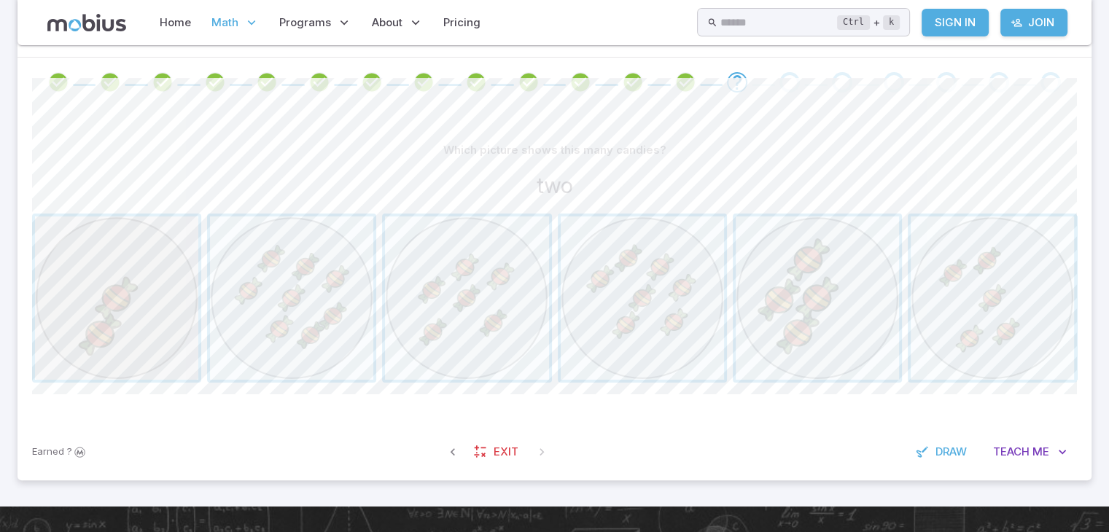
click at [55, 290] on span "button" at bounding box center [116, 298] width 163 height 163
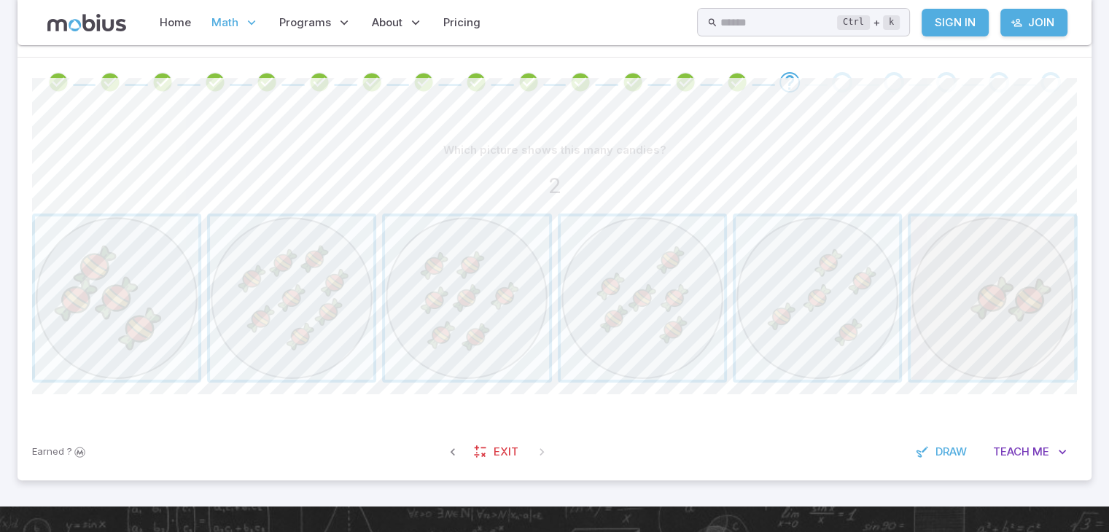
click at [953, 310] on span "button" at bounding box center [992, 298] width 163 height 163
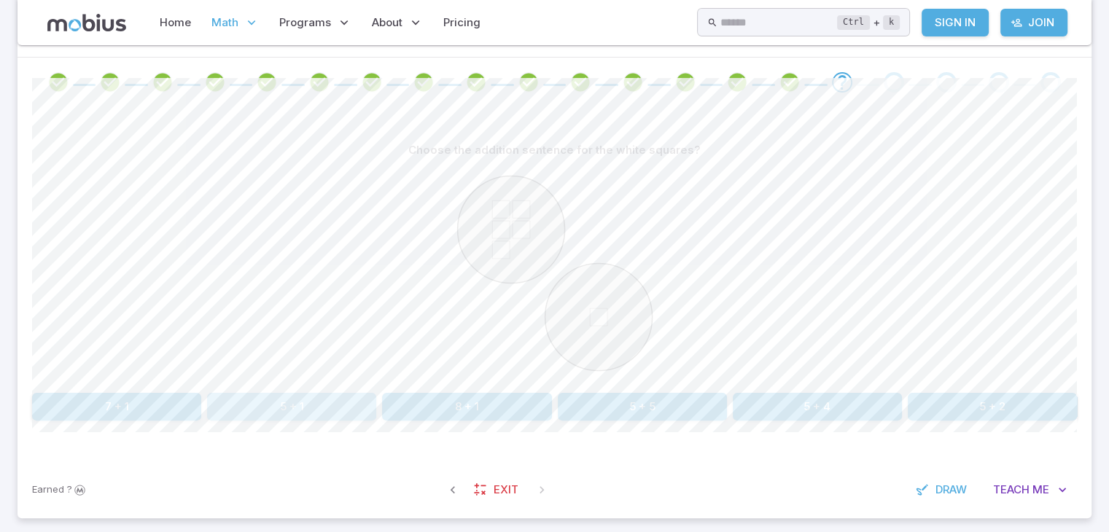
click at [284, 410] on button "5 + 1" at bounding box center [291, 407] width 169 height 28
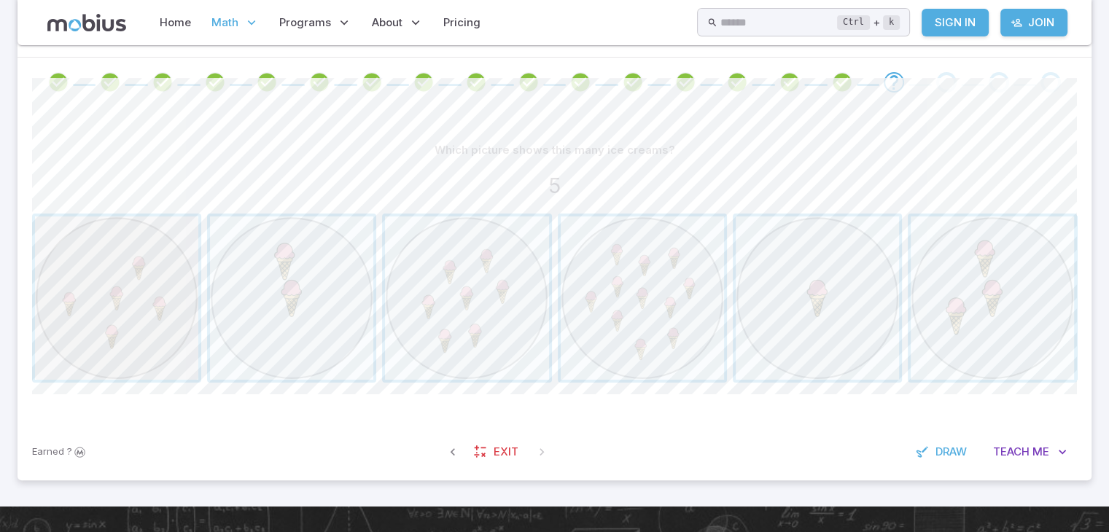
click at [150, 278] on span "button" at bounding box center [116, 298] width 163 height 163
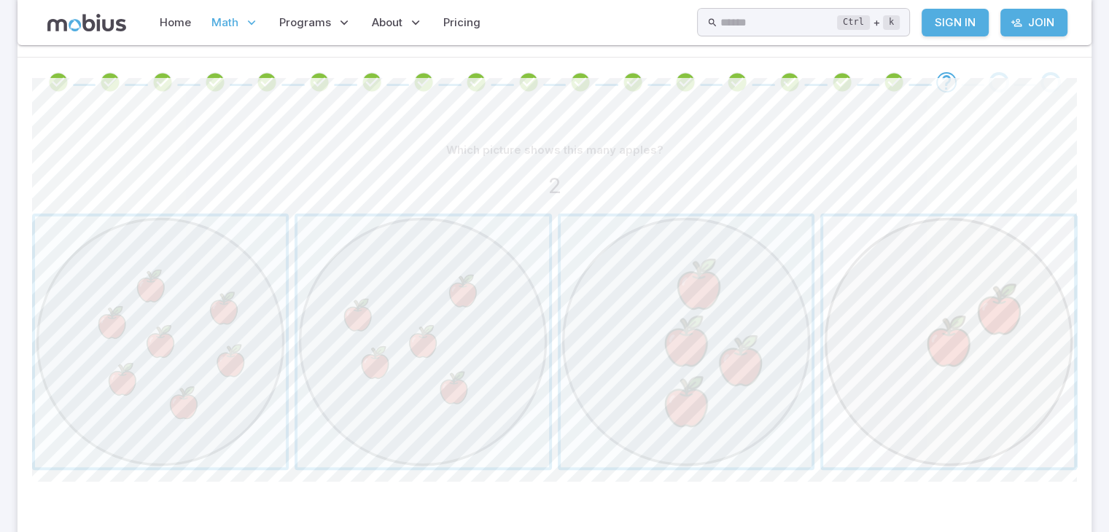
click at [942, 313] on span "button" at bounding box center [949, 342] width 251 height 251
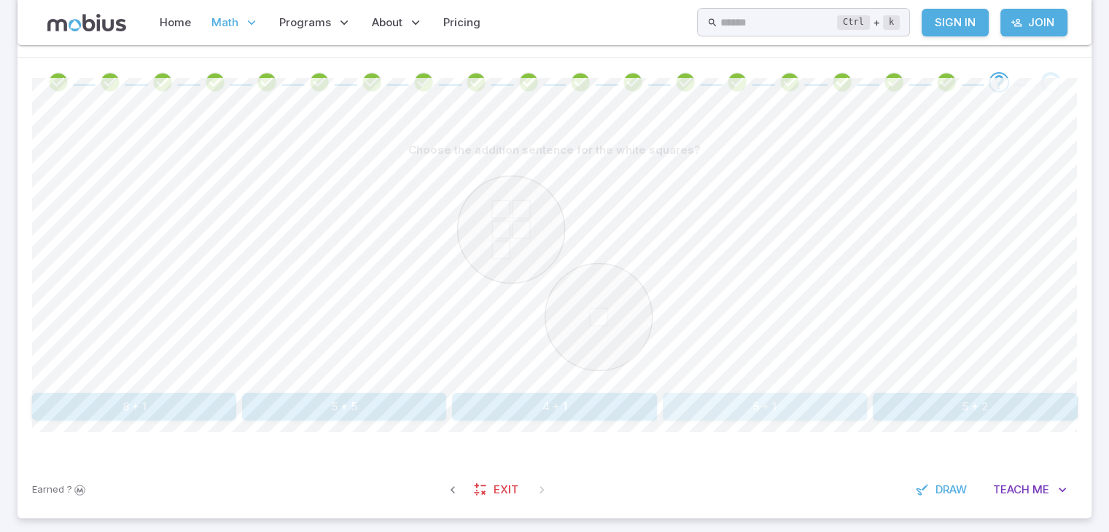
drag, startPoint x: 782, startPoint y: 405, endPoint x: 719, endPoint y: 405, distance: 62.7
click at [719, 405] on button "5 + 1" at bounding box center [765, 407] width 204 height 28
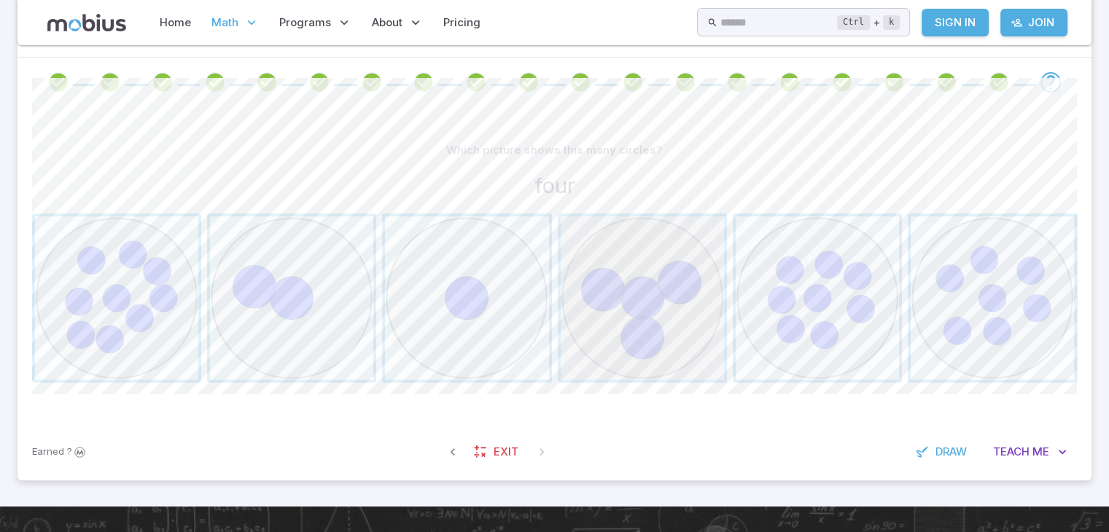
click at [643, 331] on span "button" at bounding box center [642, 298] width 163 height 163
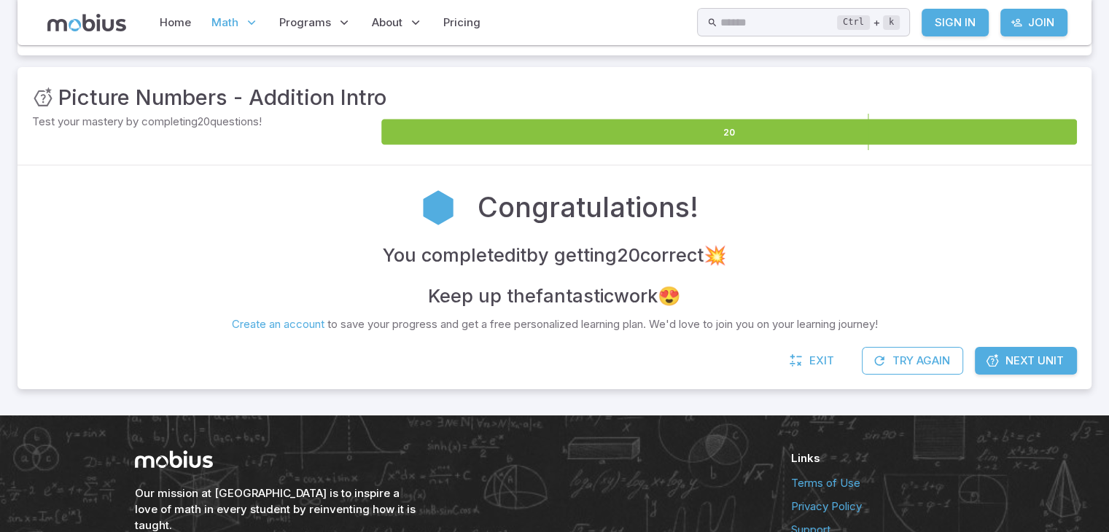
scroll to position [182, 0]
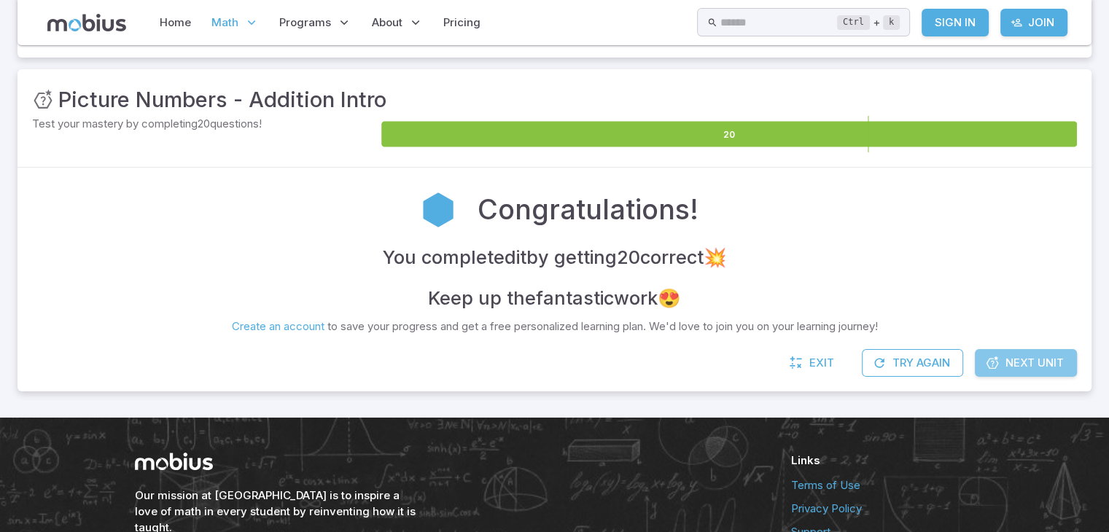
click at [1003, 360] on link "Next Unit" at bounding box center [1026, 363] width 102 height 28
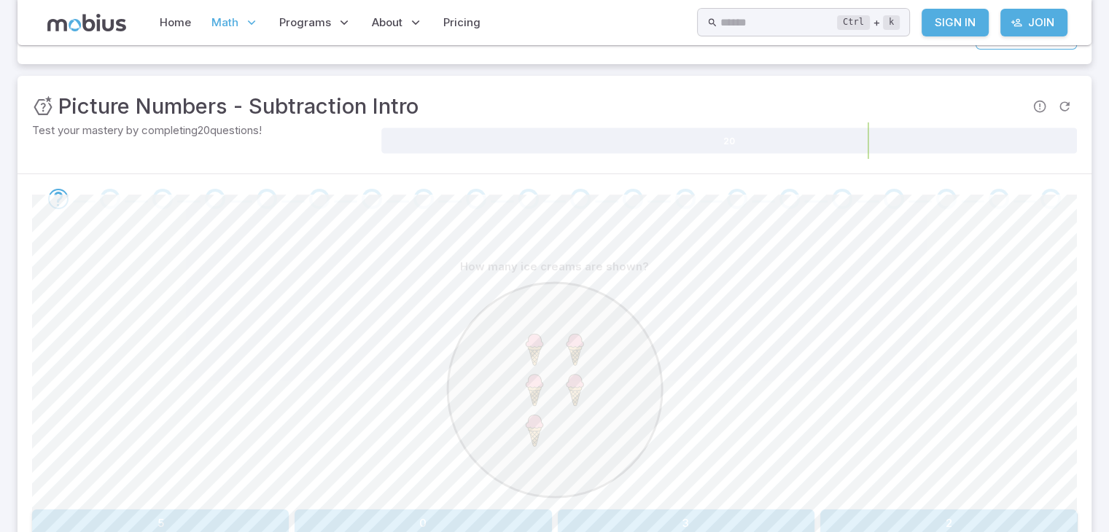
scroll to position [204, 0]
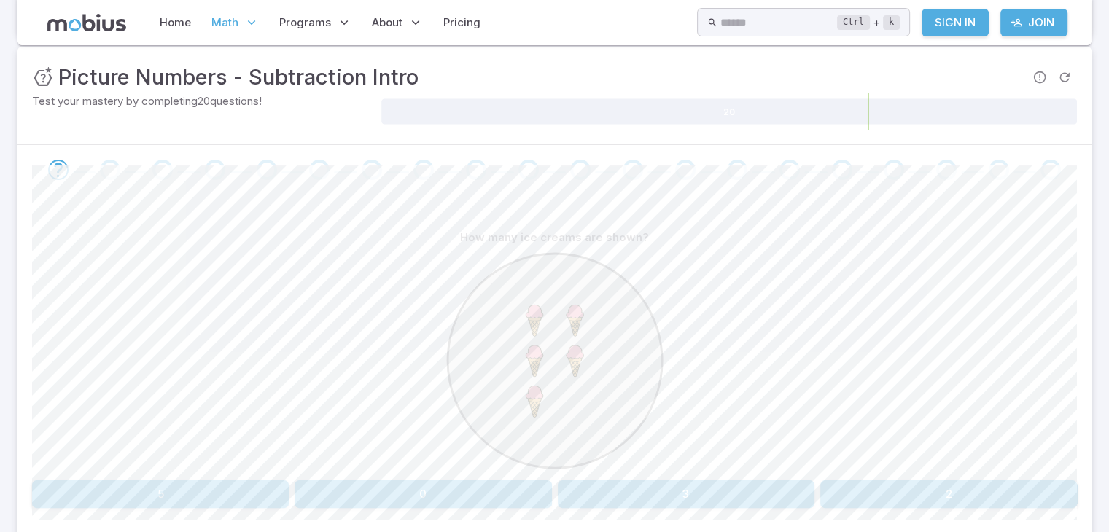
click at [239, 496] on button "5" at bounding box center [160, 495] width 257 height 28
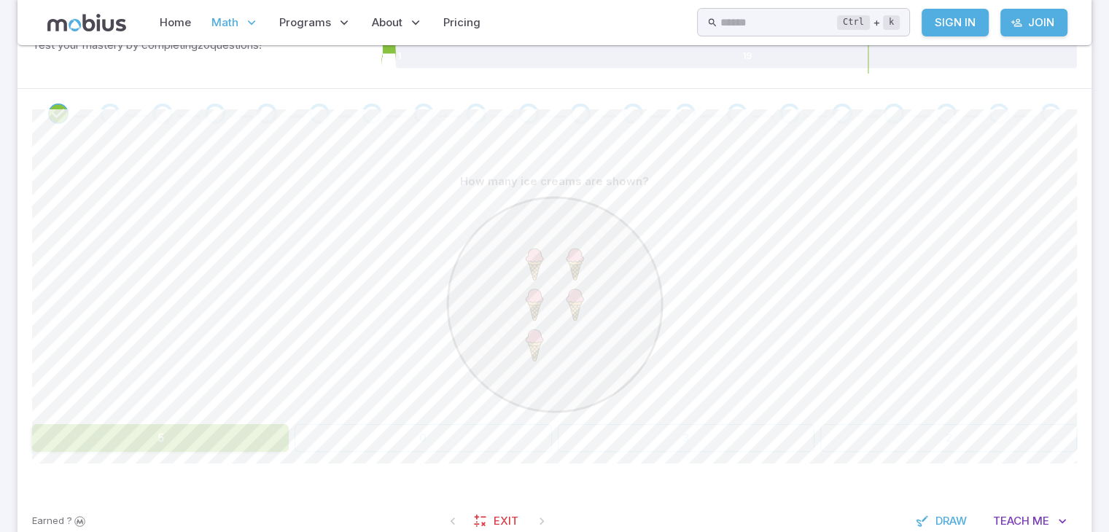
scroll to position [263, 0]
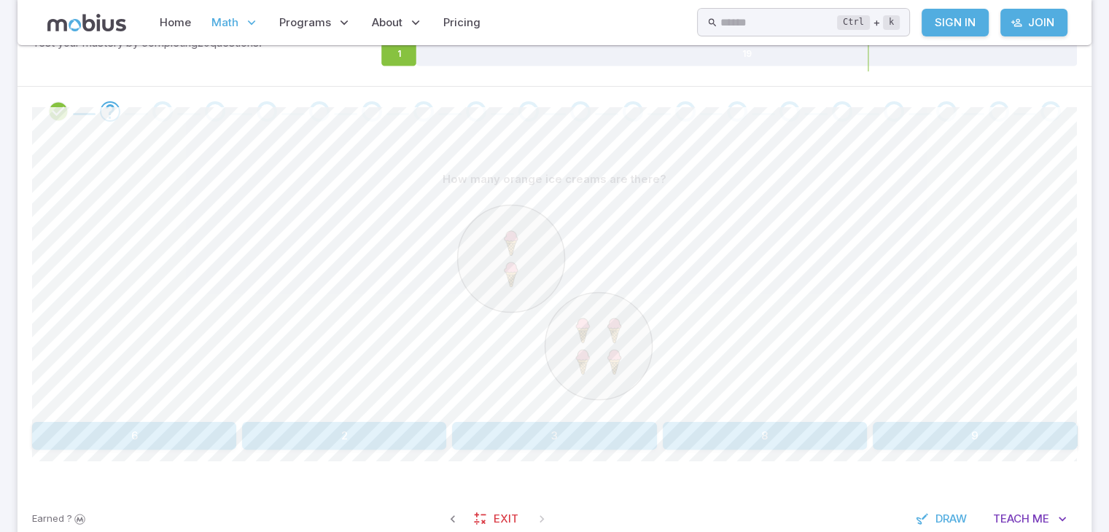
click at [167, 430] on button "6" at bounding box center [134, 436] width 204 height 28
click at [375, 438] on button "six" at bounding box center [344, 436] width 204 height 28
click at [248, 434] on button "nine" at bounding box center [291, 436] width 169 height 28
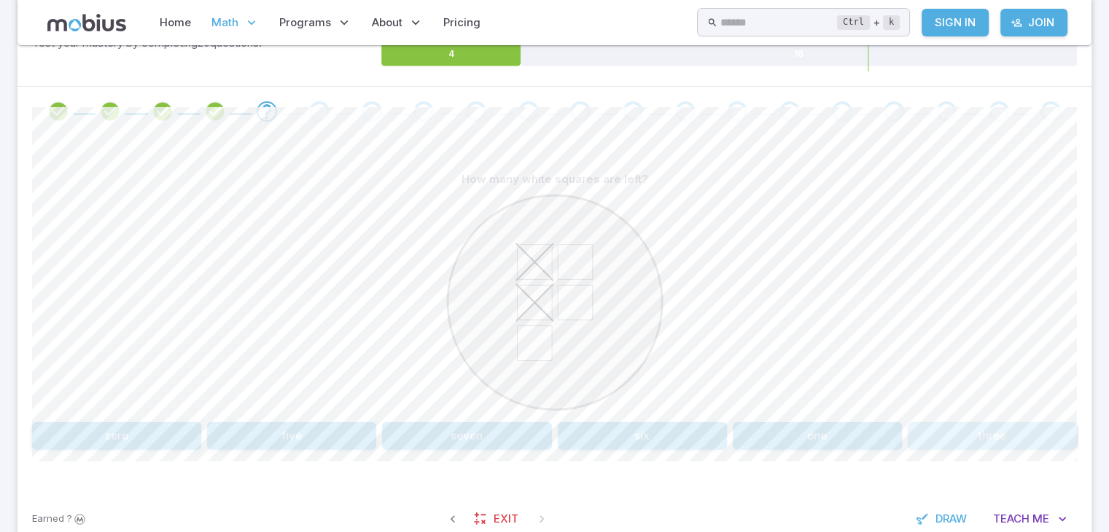
click at [977, 433] on button "three" at bounding box center [992, 436] width 169 height 28
click at [123, 430] on button "9 - 2" at bounding box center [116, 436] width 169 height 28
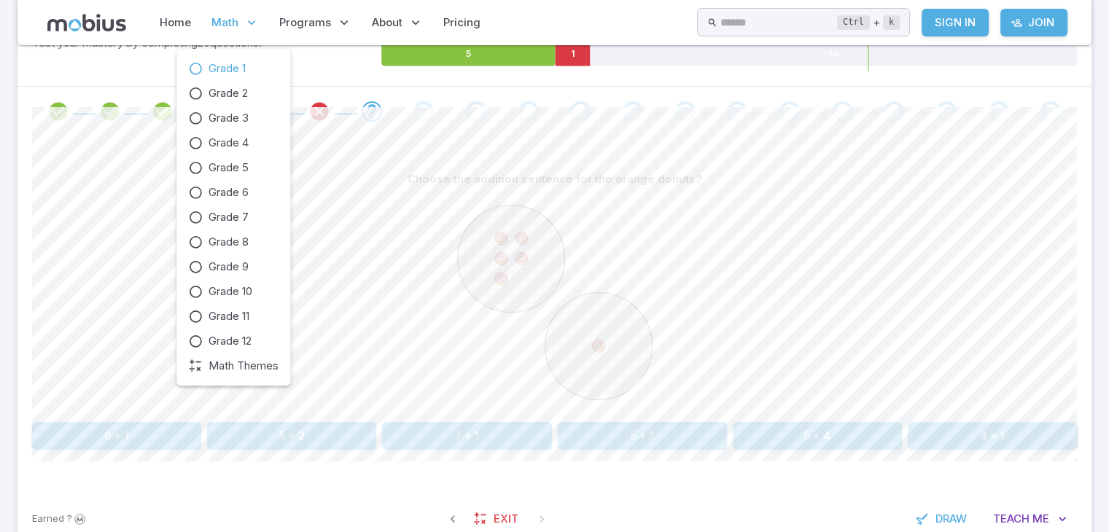
click at [233, 15] on span "Math" at bounding box center [225, 23] width 27 height 16
click at [233, 163] on span "Grade 5" at bounding box center [229, 168] width 40 height 16
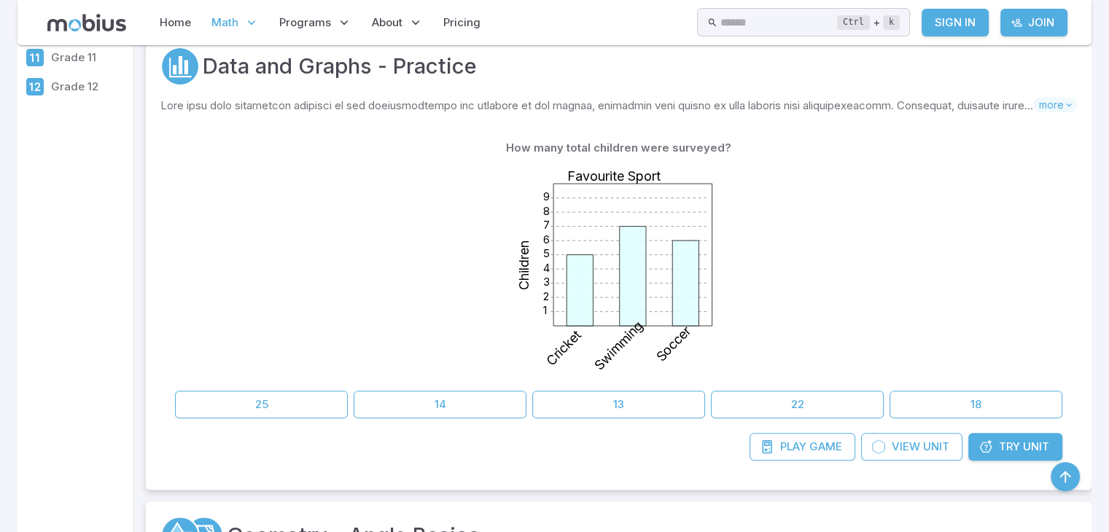
scroll to position [321, 0]
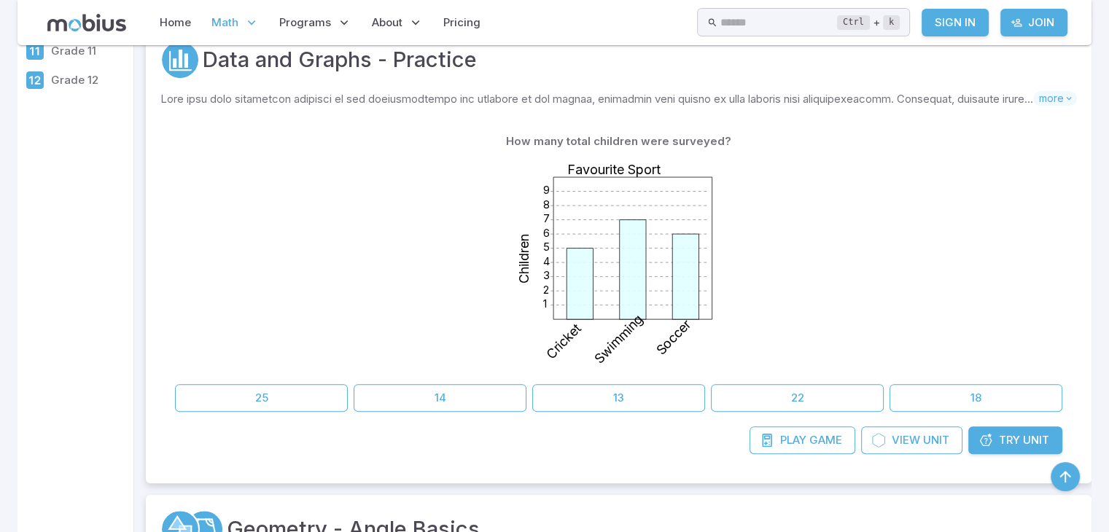
click at [566, 382] on div "How many total children were surveyed? 1 2 3 4 5 6 7 8 9 Favourite Sport Childr…" at bounding box center [619, 270] width 888 height 284
click at [522, 366] on icon "1 2 3 4 5 6 7 8 9 Favourite Sport Children Cricket Swimming Soccer" at bounding box center [619, 264] width 219 height 219
click at [462, 393] on button "14" at bounding box center [440, 398] width 173 height 28
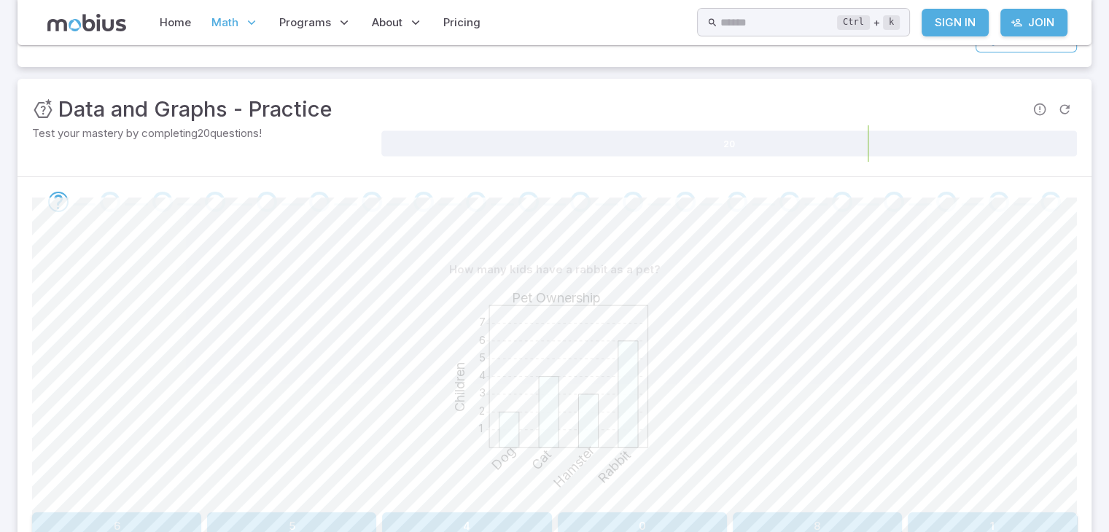
scroll to position [233, 0]
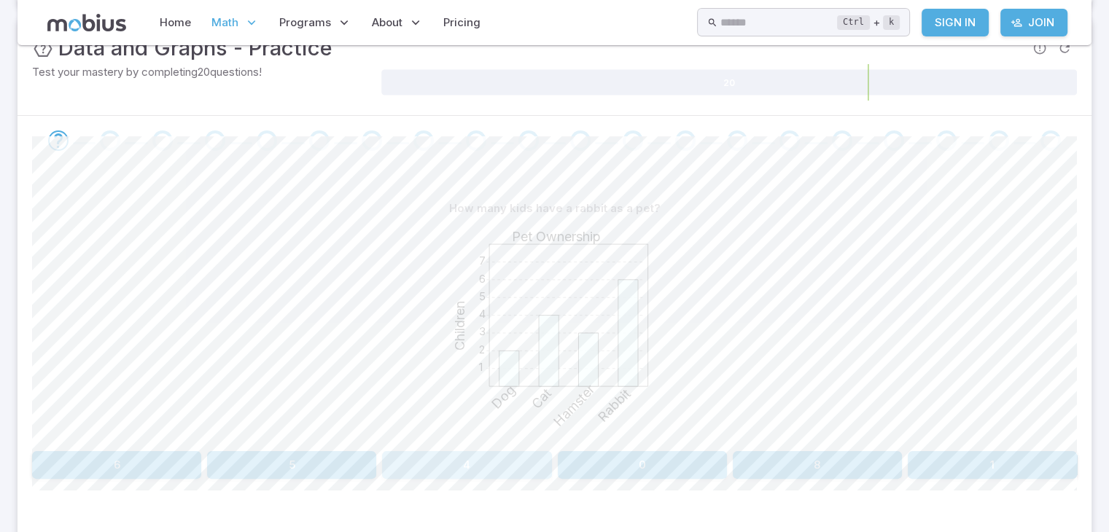
click at [452, 464] on button "4" at bounding box center [466, 466] width 169 height 28
click at [696, 473] on button "10" at bounding box center [765, 466] width 204 height 28
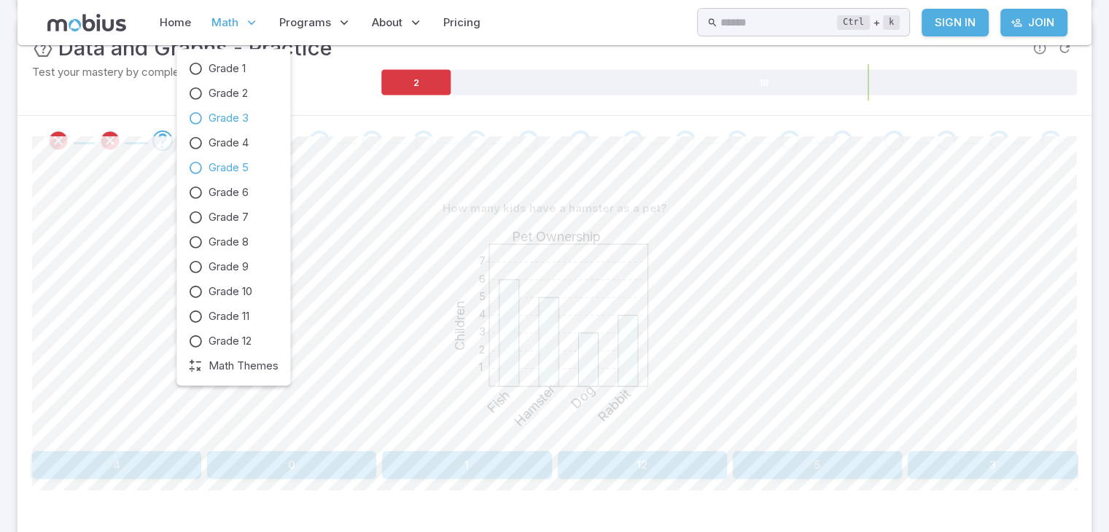
click at [241, 115] on span "Grade 3" at bounding box center [229, 118] width 40 height 16
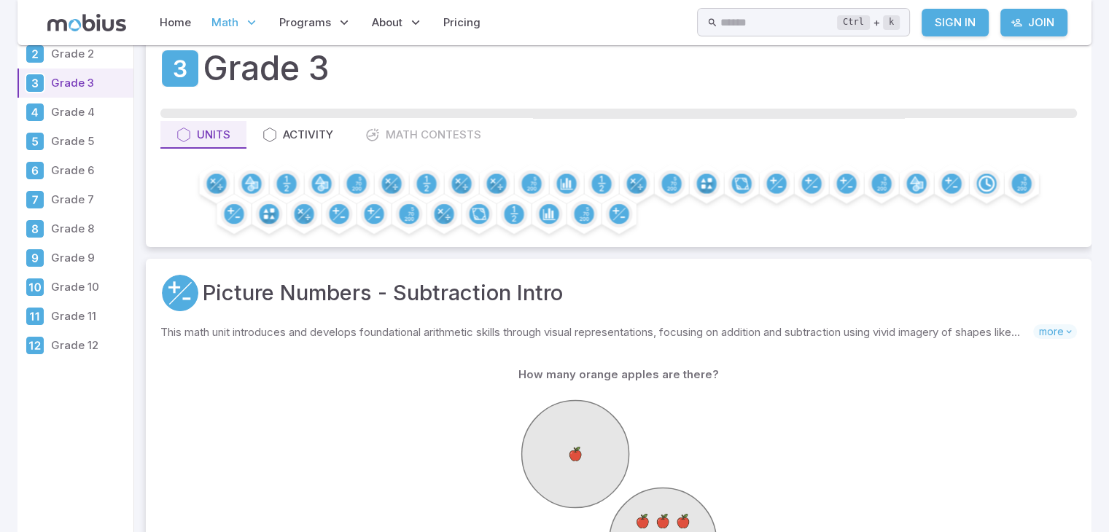
scroll to position [58, 0]
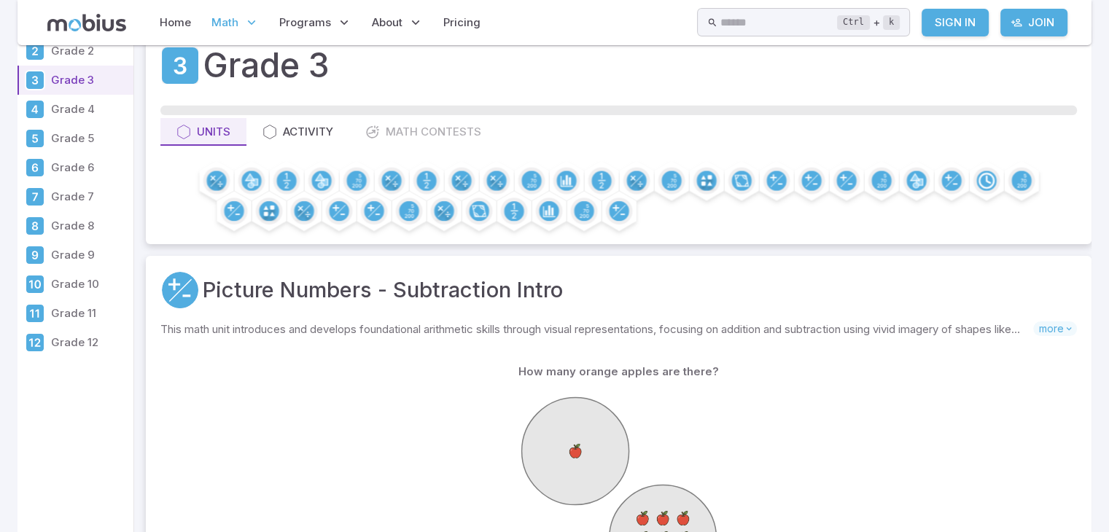
click at [400, 357] on div "How many orange apples are there? 5 12 9 4 6 11" at bounding box center [618, 501] width 917 height 314
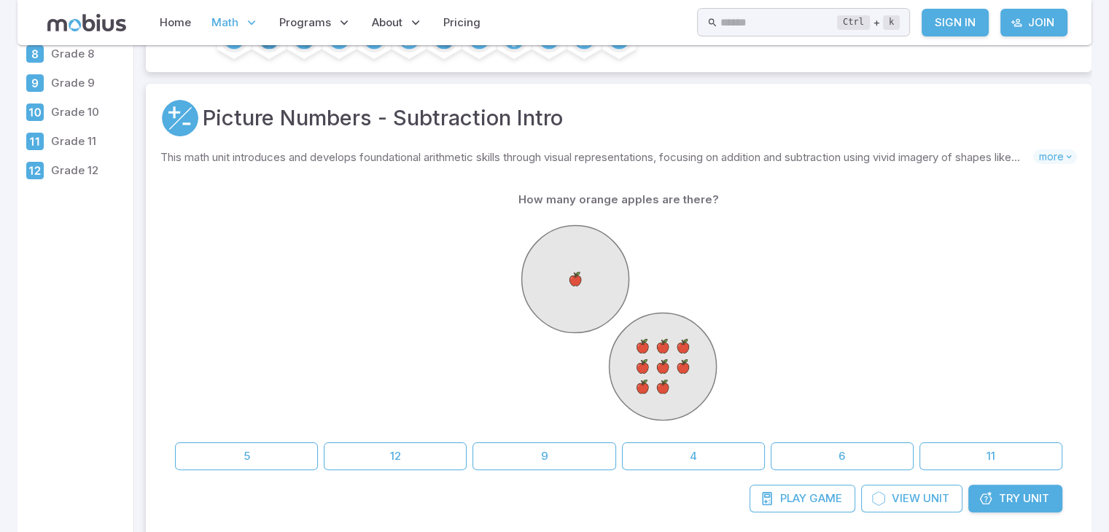
scroll to position [233, 0]
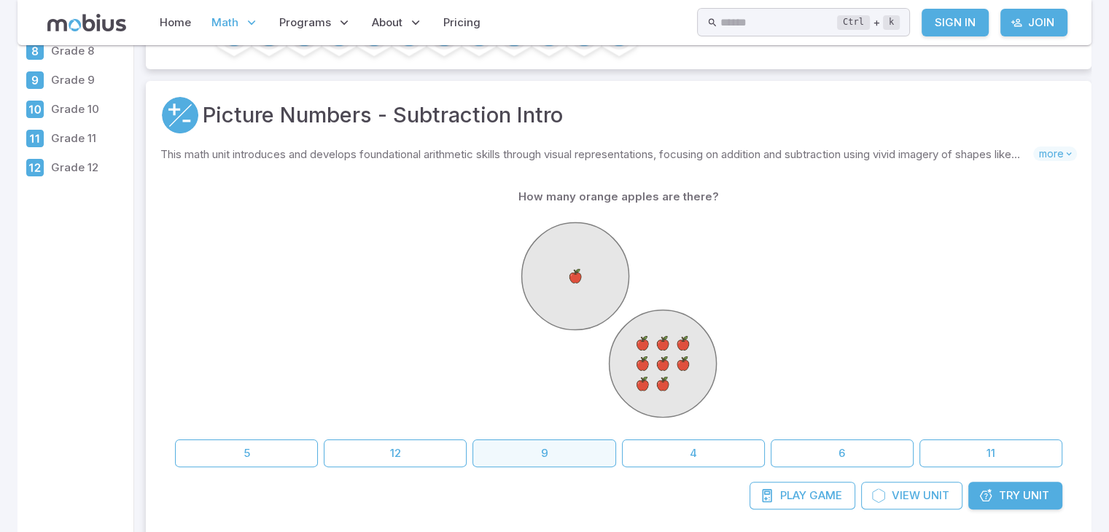
click at [492, 449] on button "9" at bounding box center [544, 454] width 143 height 28
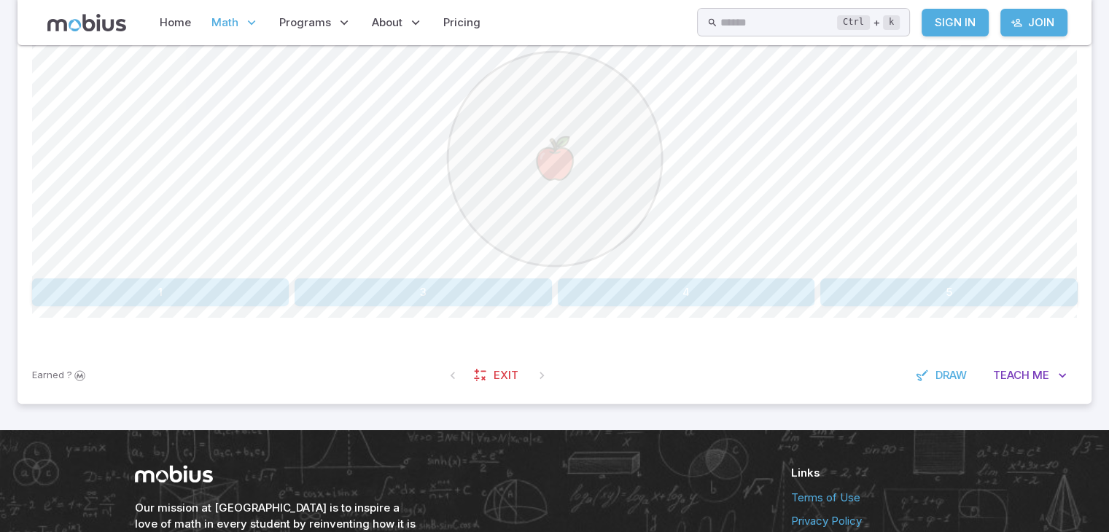
scroll to position [408, 0]
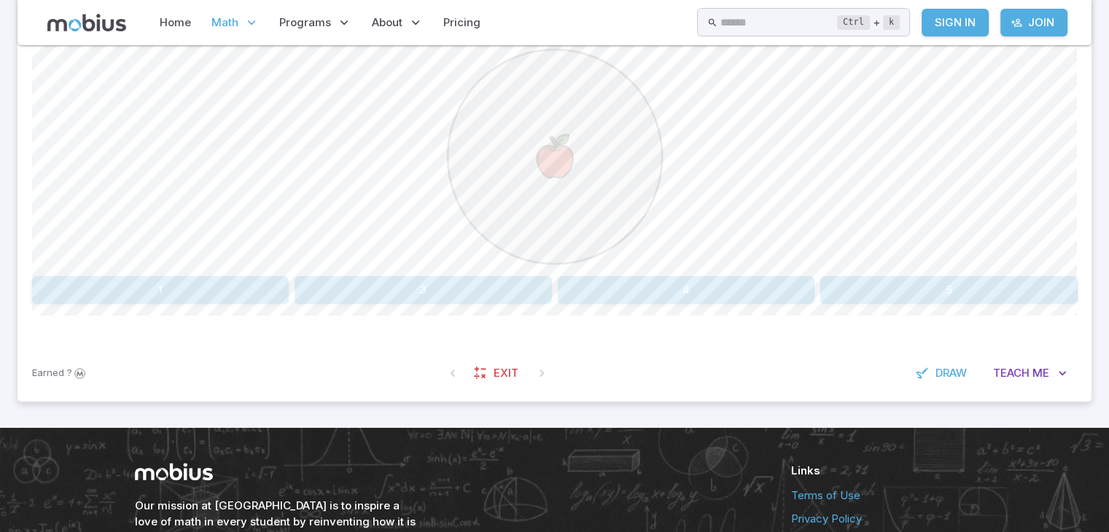
click at [150, 287] on button "1" at bounding box center [160, 290] width 257 height 28
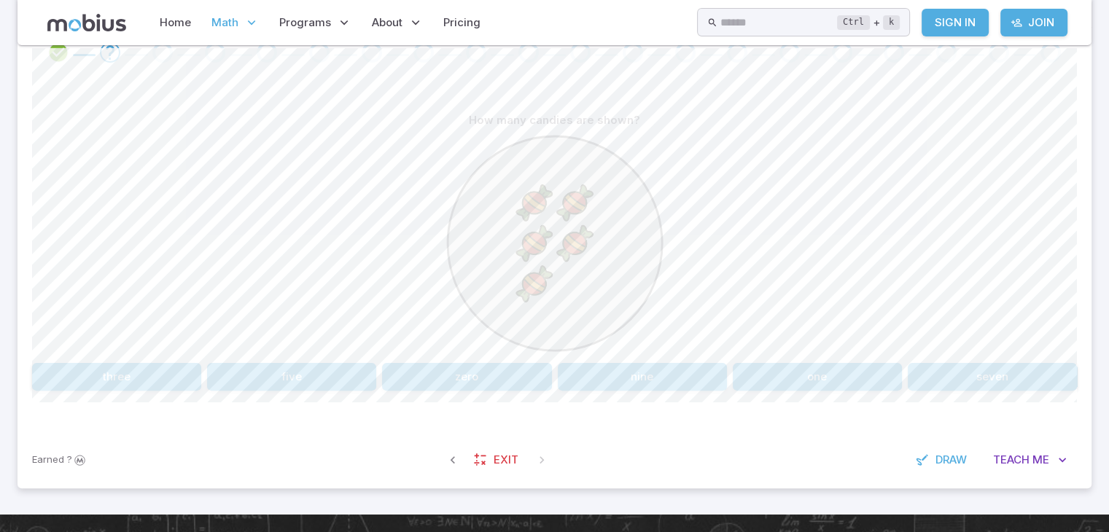
scroll to position [321, 0]
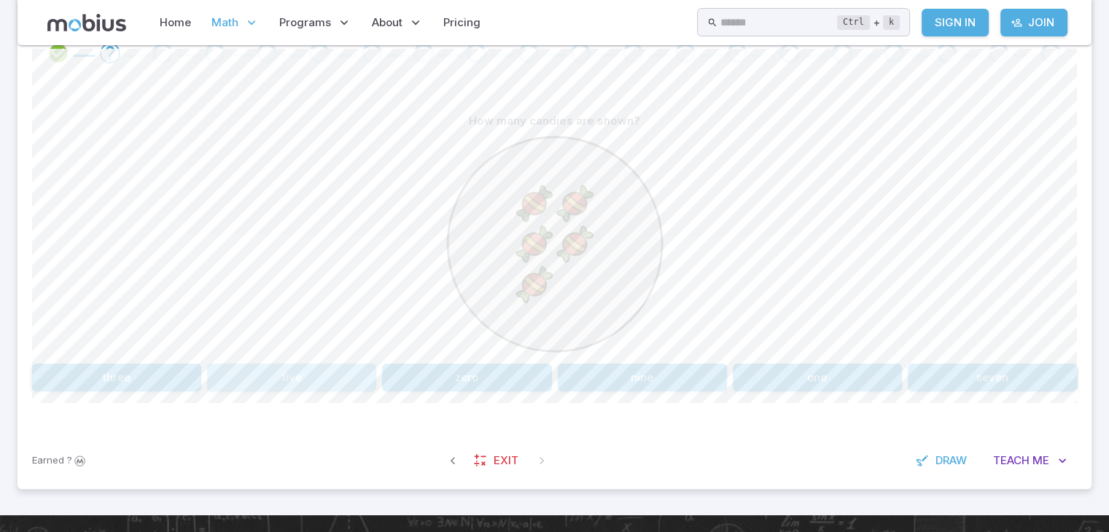
click at [286, 377] on button "five" at bounding box center [291, 378] width 169 height 28
click at [158, 378] on button "9" at bounding box center [116, 378] width 169 height 28
click at [280, 365] on button "1" at bounding box center [160, 378] width 257 height 28
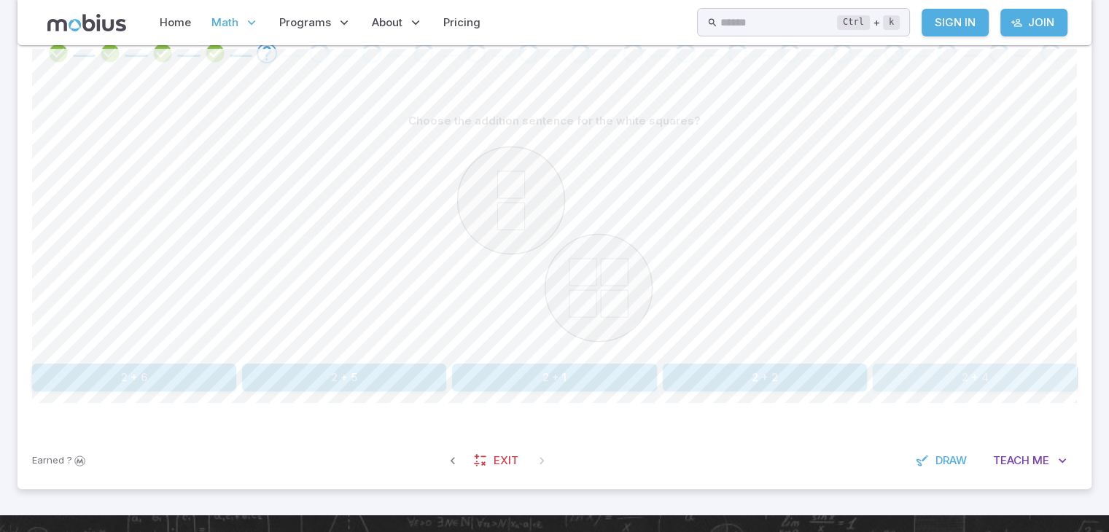
click at [902, 376] on button "2 + 4" at bounding box center [975, 378] width 204 height 28
click at [414, 371] on button "2 + 8" at bounding box center [466, 378] width 169 height 28
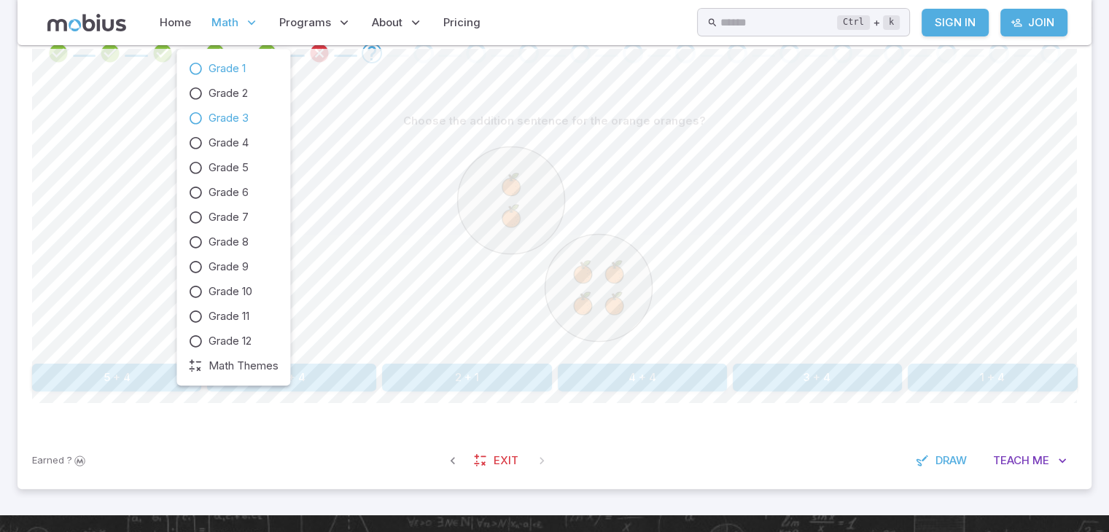
click at [232, 69] on span "Grade 1" at bounding box center [227, 69] width 37 height 16
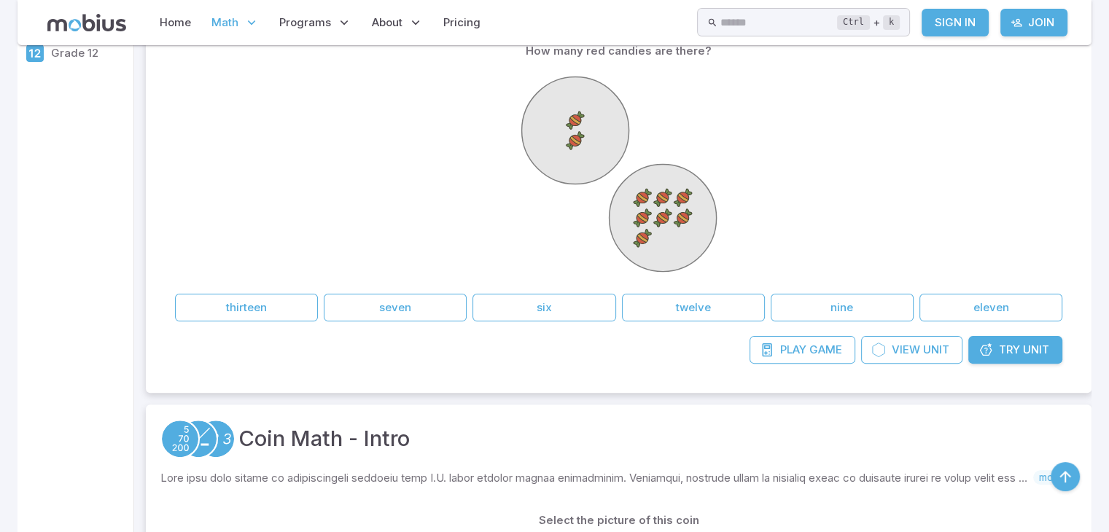
scroll to position [350, 0]
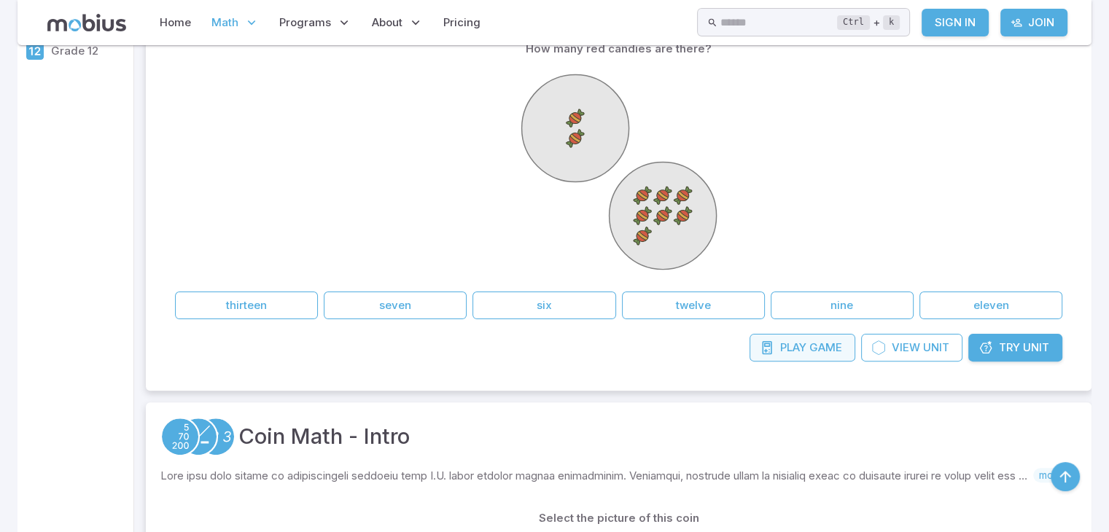
click at [817, 350] on span "Game" at bounding box center [826, 348] width 33 height 16
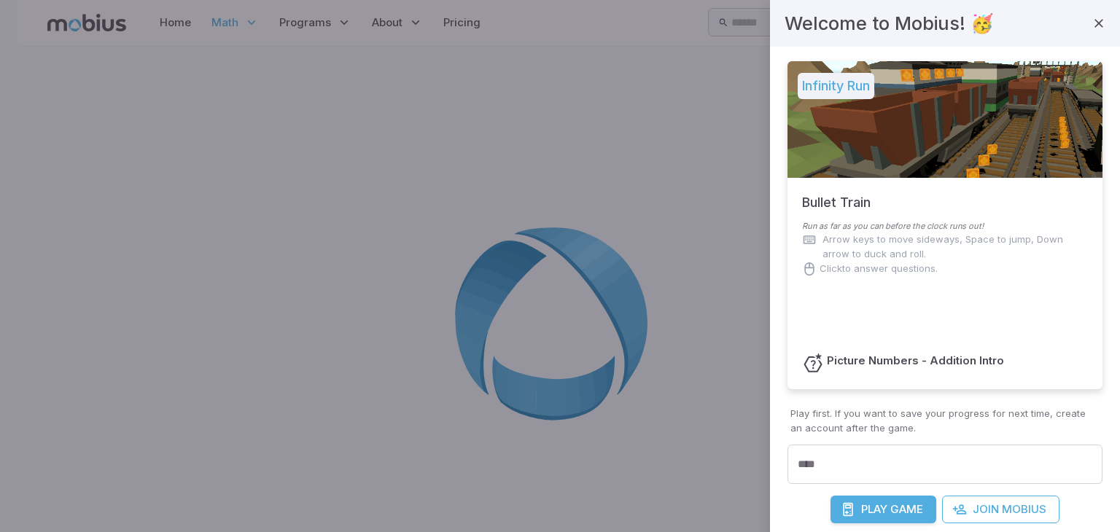
drag, startPoint x: 1068, startPoint y: 0, endPoint x: 958, endPoint y: 1, distance: 110.1
click at [699, 266] on div at bounding box center [560, 266] width 1120 height 532
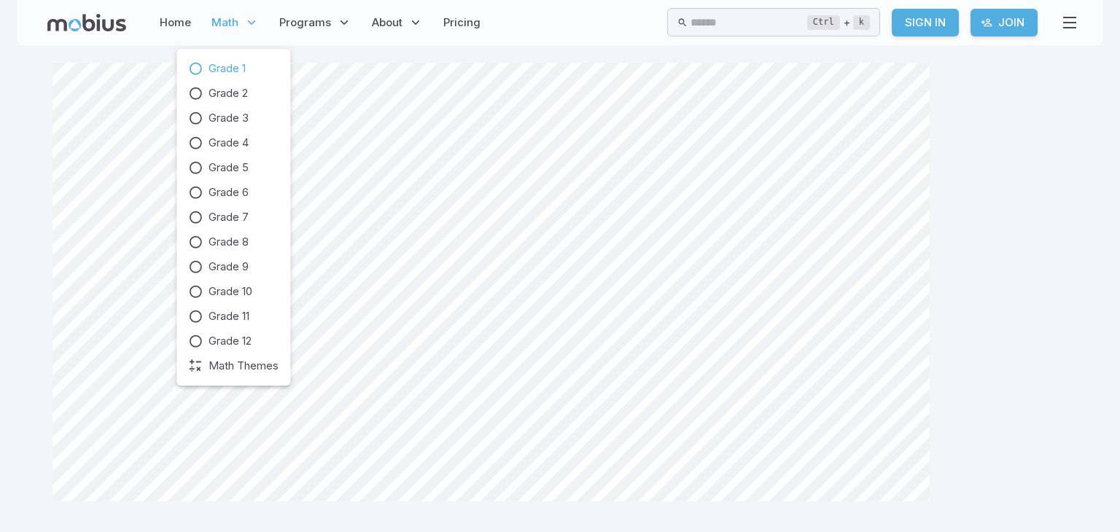
click at [217, 65] on span "Grade 1" at bounding box center [227, 69] width 37 height 16
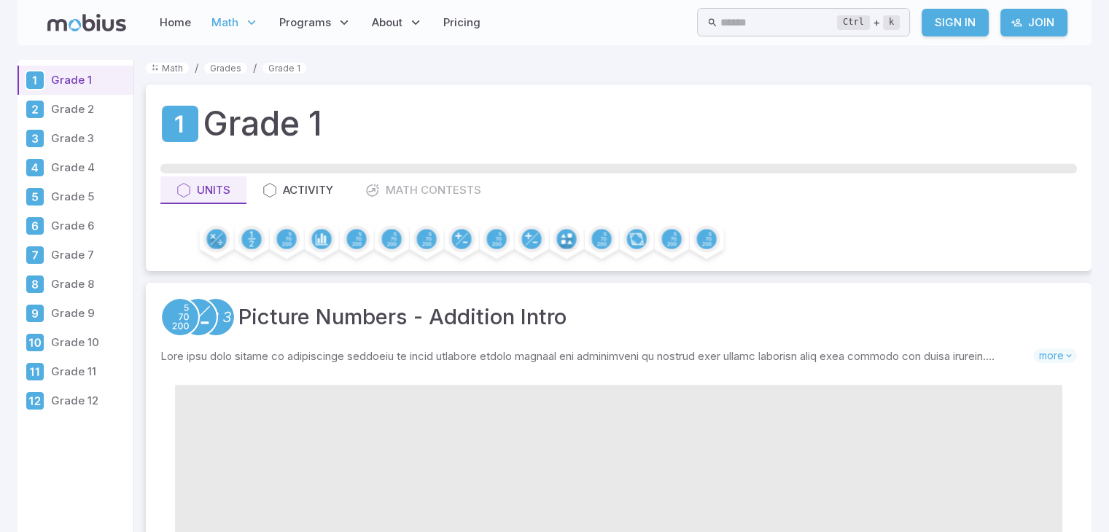
click at [621, 351] on p "Skills you will learn include:" at bounding box center [596, 357] width 873 height 16
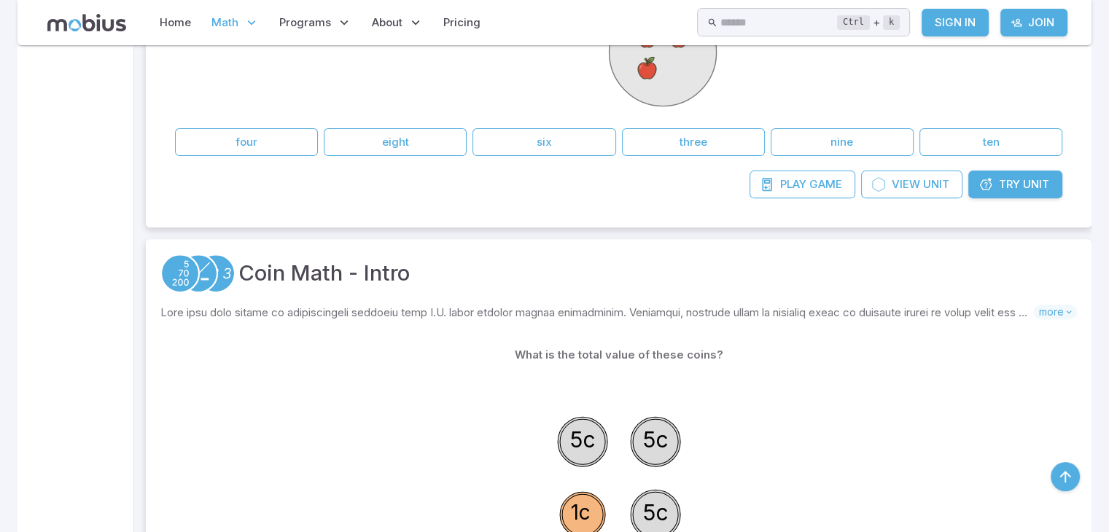
scroll to position [554, 0]
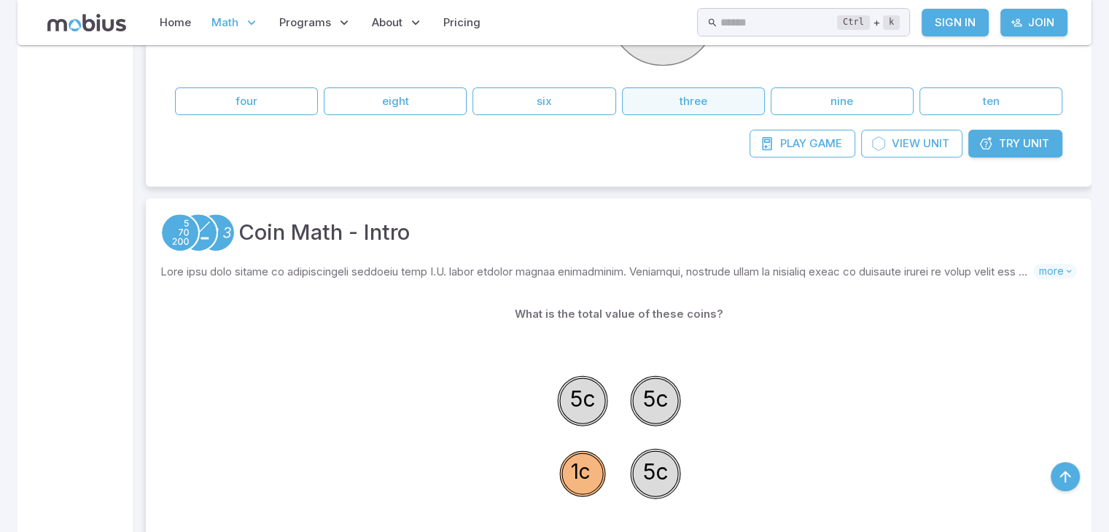
click at [684, 88] on button "three" at bounding box center [693, 102] width 143 height 28
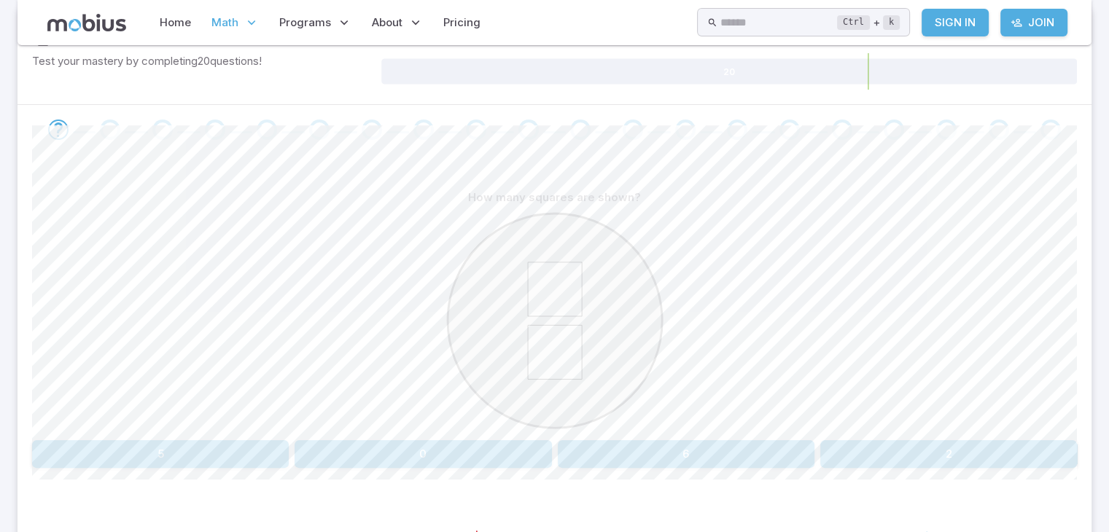
scroll to position [263, 0]
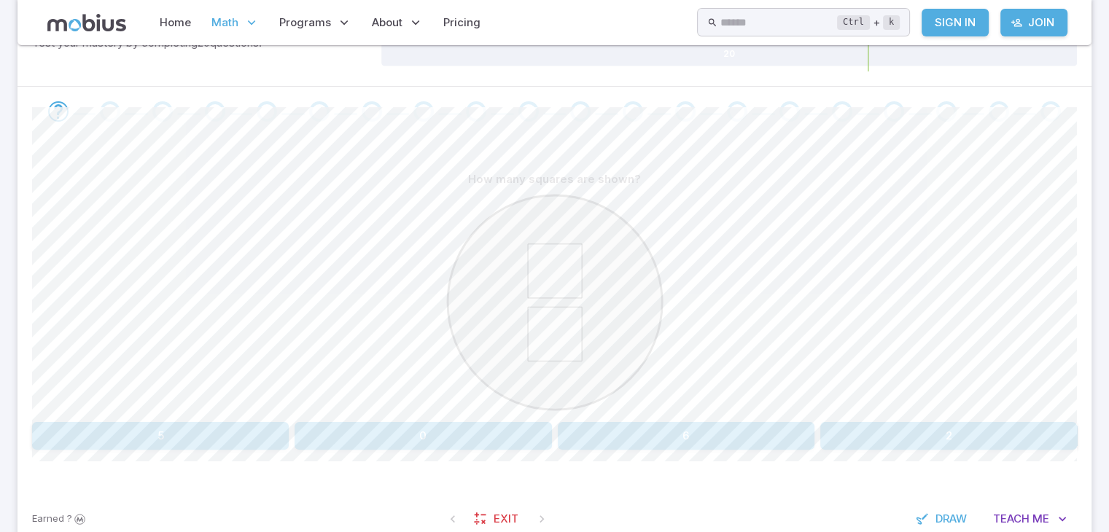
click at [856, 430] on button "2" at bounding box center [949, 436] width 257 height 28
click at [180, 430] on button "three" at bounding box center [160, 436] width 257 height 28
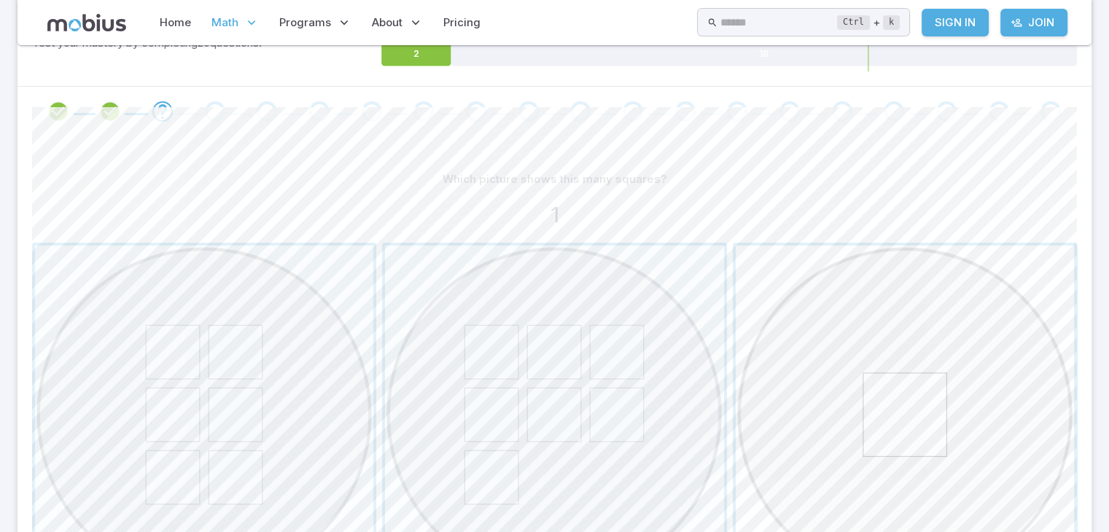
click at [796, 421] on span "button" at bounding box center [905, 415] width 338 height 338
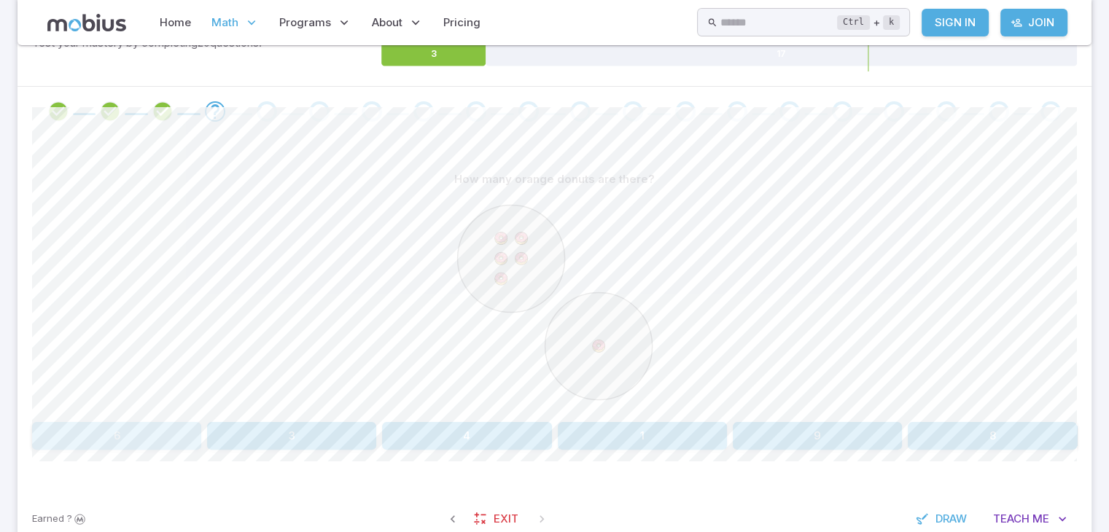
click at [193, 446] on button "6" at bounding box center [116, 436] width 169 height 28
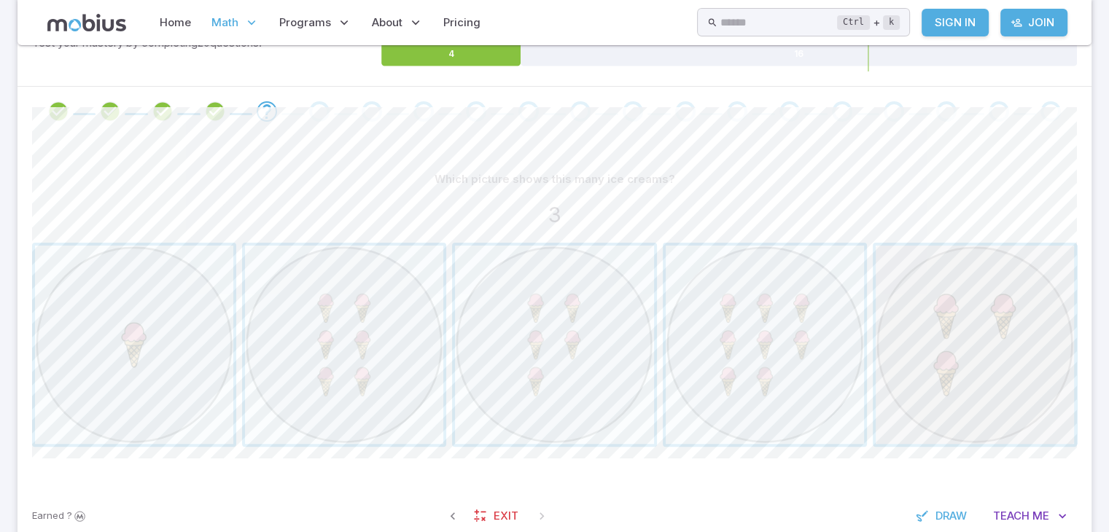
click at [934, 368] on span "button" at bounding box center [975, 345] width 198 height 198
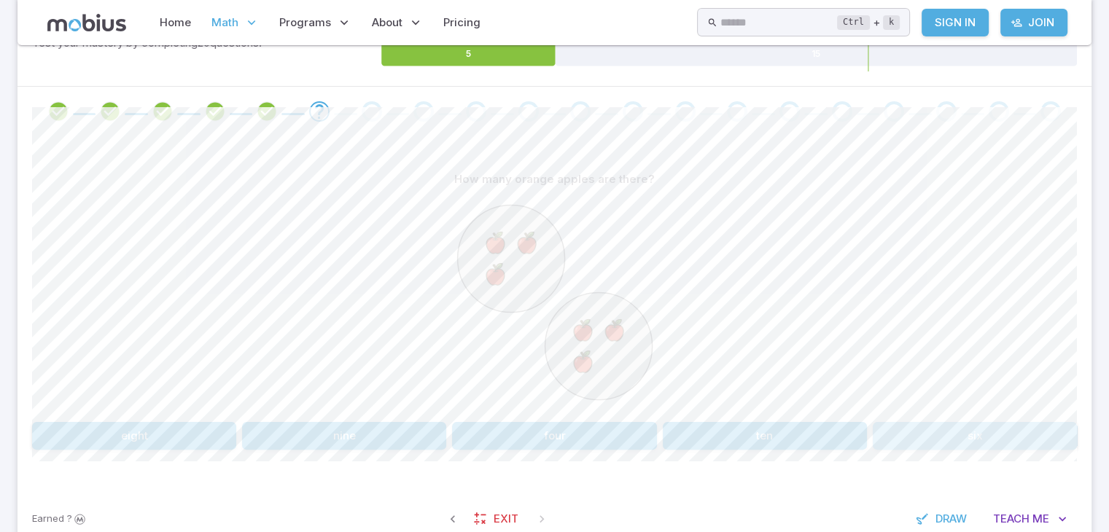
click at [951, 425] on button "six" at bounding box center [975, 436] width 204 height 28
click at [402, 430] on button "9 + 1" at bounding box center [466, 436] width 169 height 28
